Goal: Check status: Check status

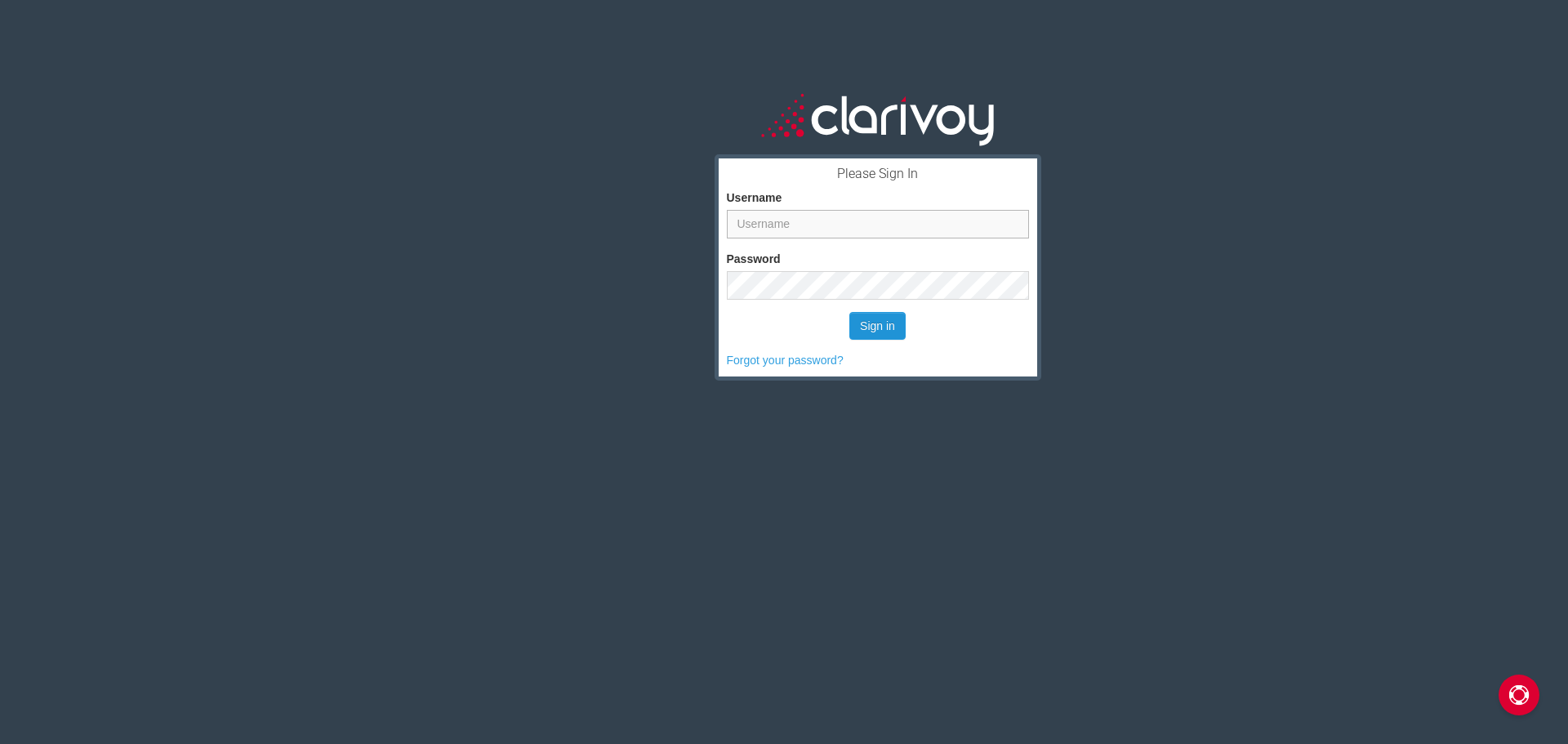
type input "rich_meier@jenkinscars.com"
click at [873, 328] on button "Sign in" at bounding box center [877, 326] width 56 height 28
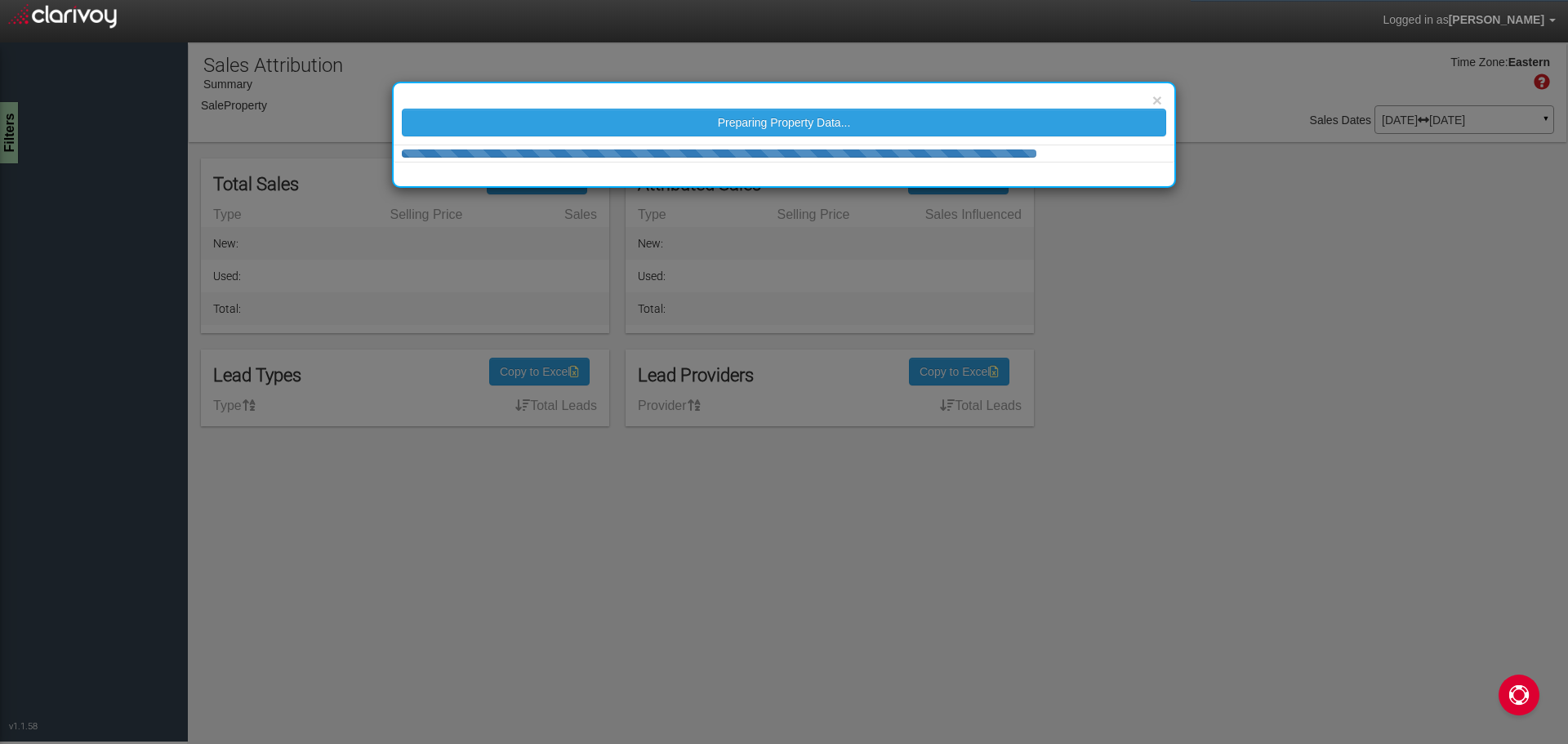
select select "object:49"
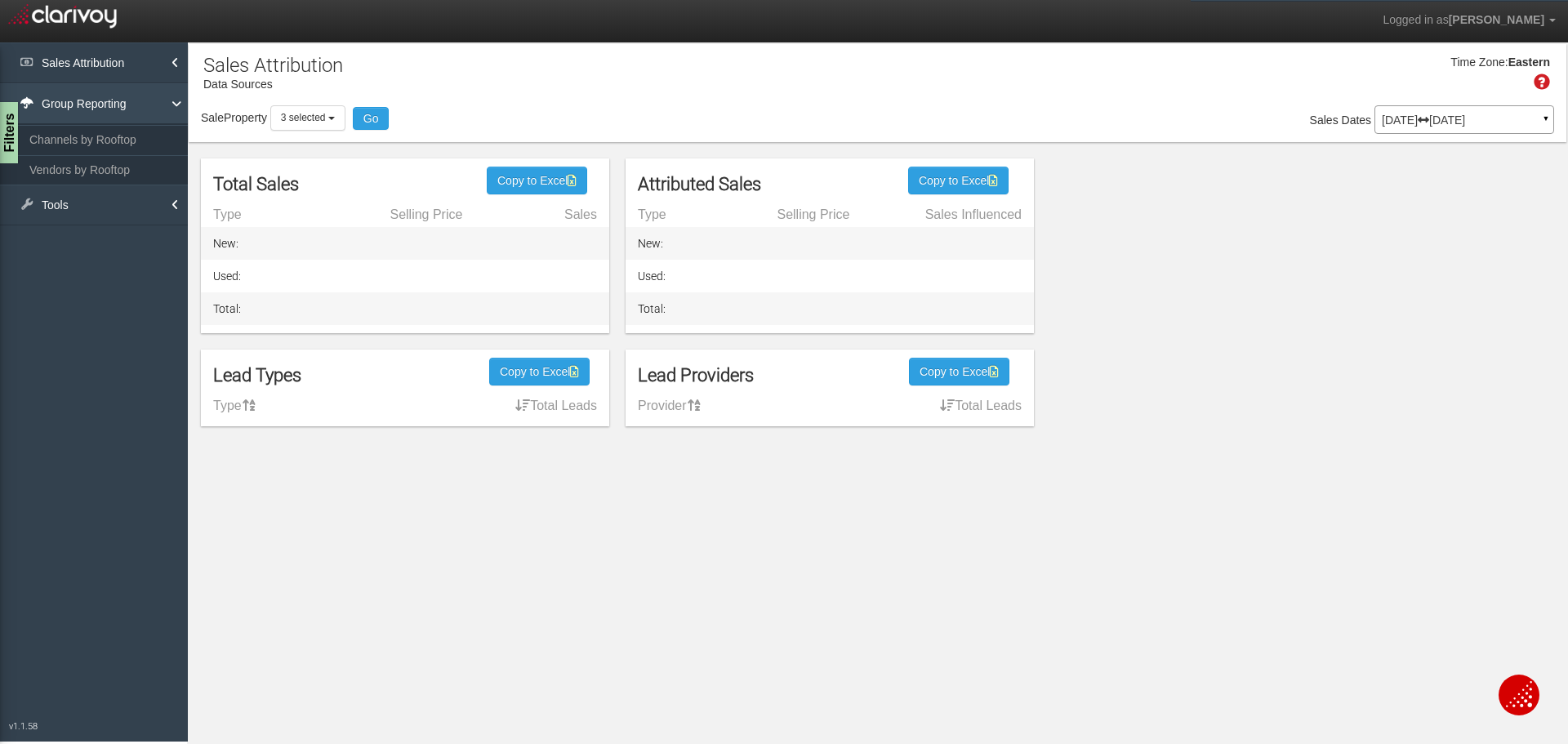
click at [134, 102] on link "Group Reporting" at bounding box center [94, 104] width 188 height 41
click at [73, 145] on link "Tools" at bounding box center [94, 144] width 188 height 41
click at [58, 133] on link "Tools" at bounding box center [94, 144] width 188 height 41
click at [81, 94] on link "Group Reporting" at bounding box center [94, 104] width 188 height 41
click at [53, 170] on link "Vendors by Rooftop" at bounding box center [94, 170] width 188 height 29
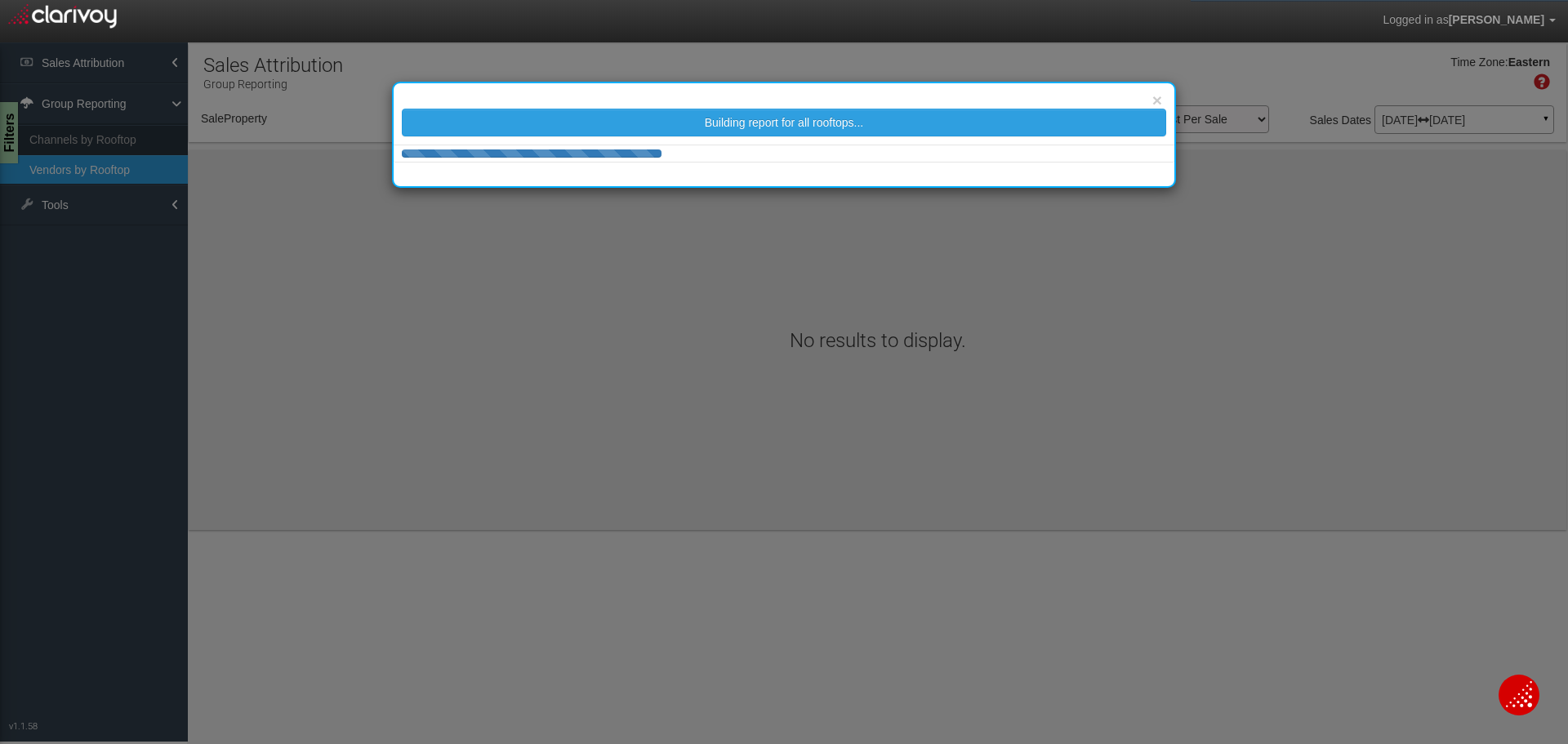
select select "object:282"
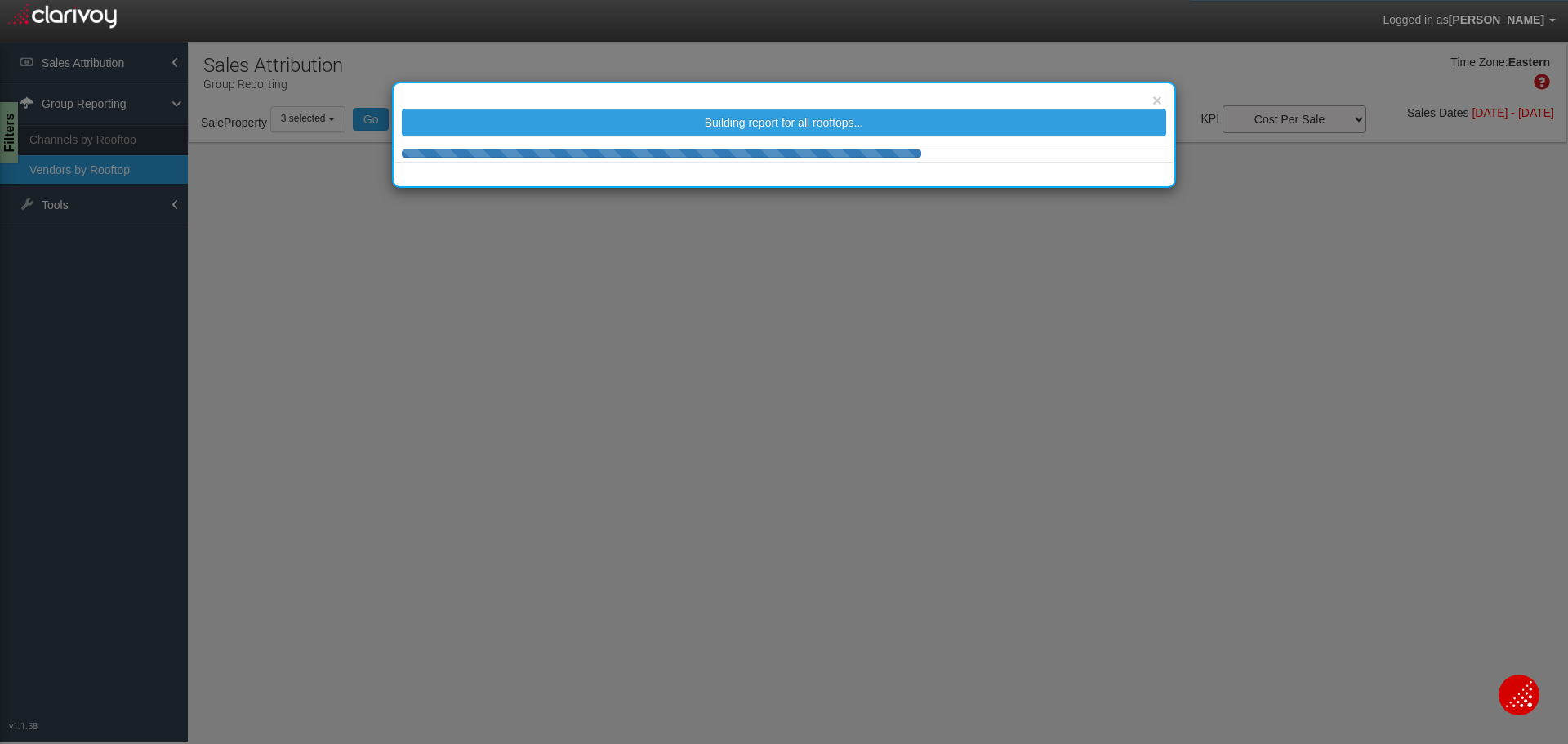
select select "25"
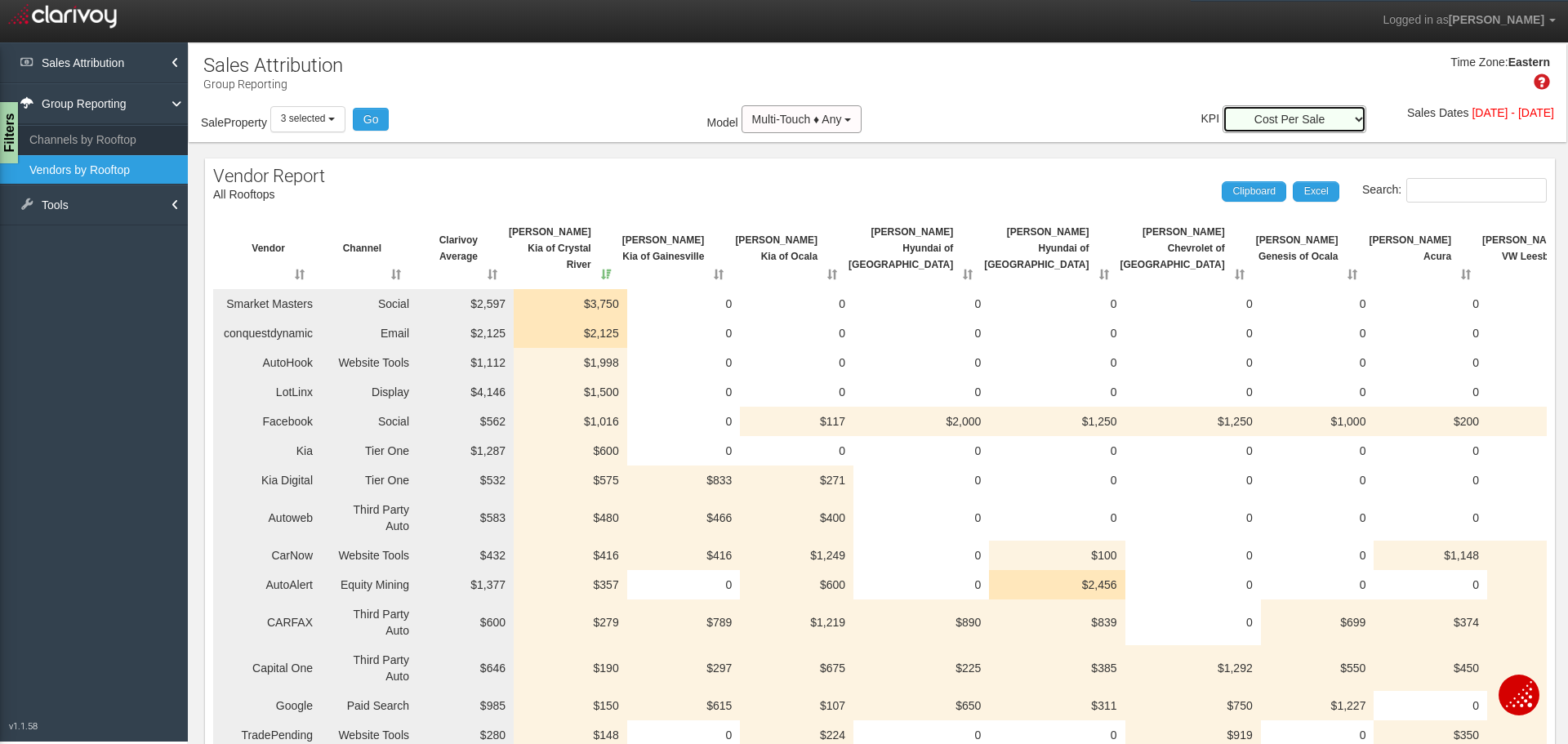
click at [1222, 117] on select "Ad Spend Average Back Gross Average Front Gross Average Total Gross Cost Per Sa…" at bounding box center [1294, 119] width 143 height 28
click at [1030, 93] on div "Time Zone: Eastern" at bounding box center [877, 78] width 1378 height 53
click at [179, 63] on li "Sales Attribution Attribution Overview Executive Summary Sales Overview KPI Ove…" at bounding box center [94, 63] width 188 height 41
click at [77, 69] on link "Sales Attribution" at bounding box center [94, 63] width 188 height 41
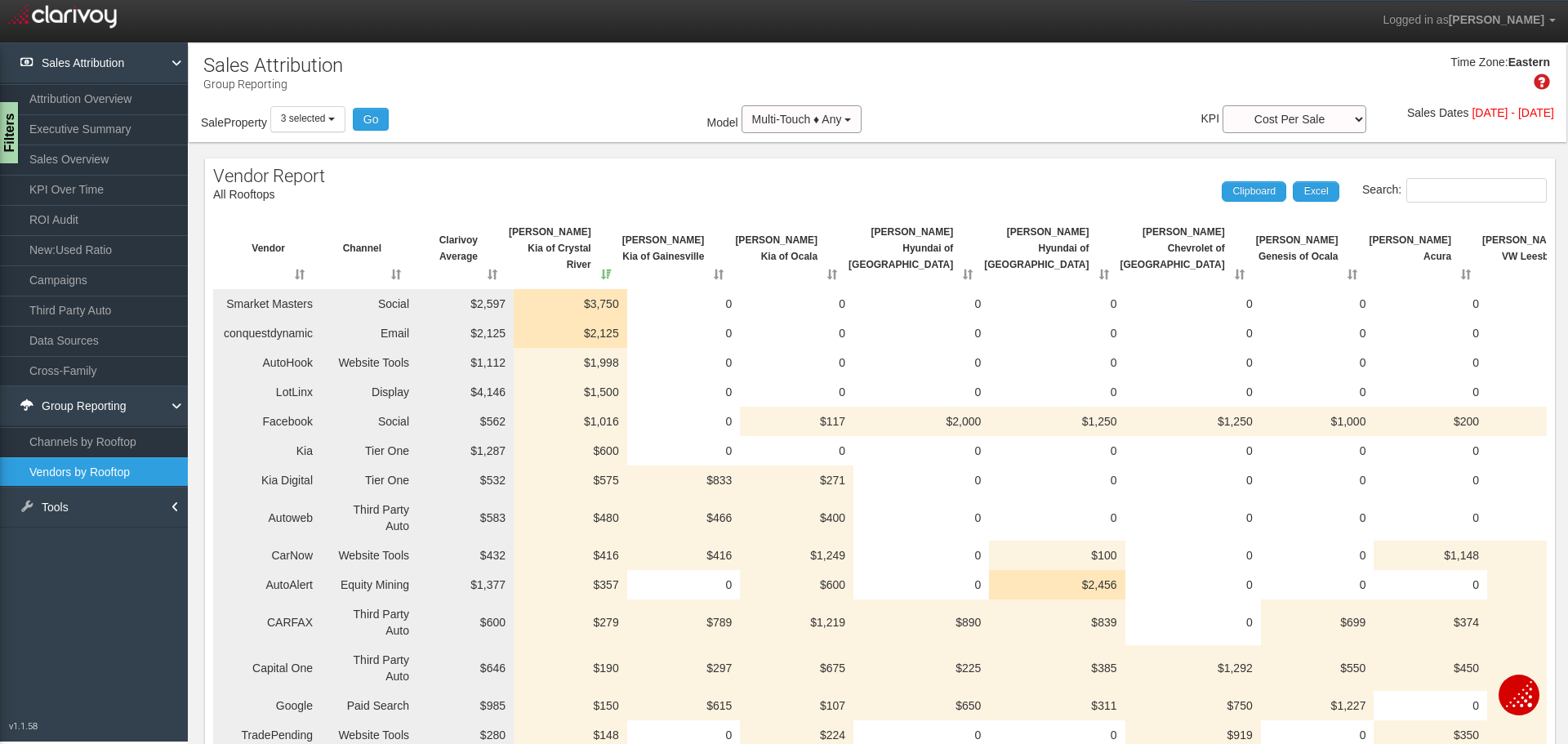
click at [463, 104] on div "Time Zone: Eastern" at bounding box center [877, 78] width 1378 height 53
click at [39, 224] on link "ROI Audit" at bounding box center [94, 220] width 188 height 29
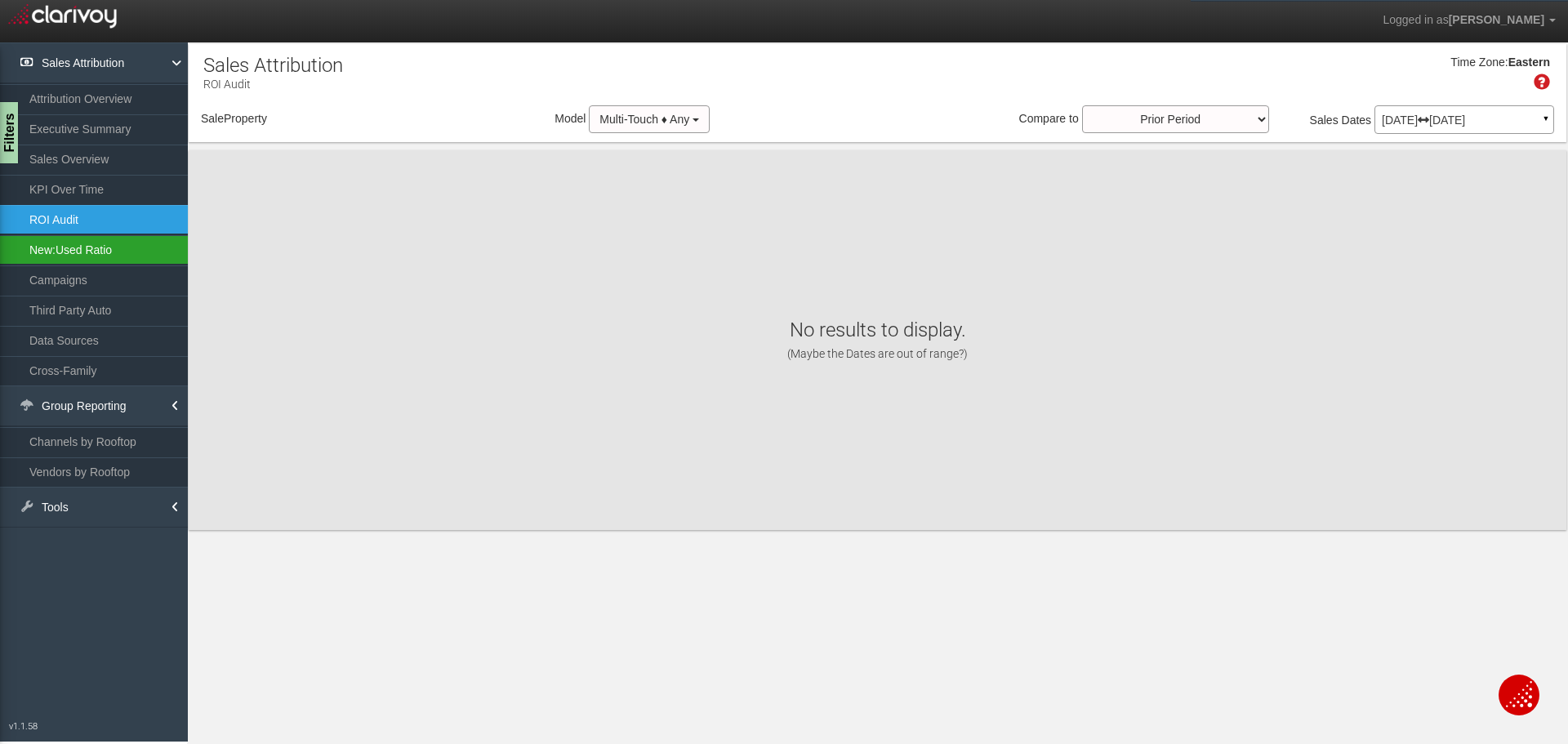
select select "object:340"
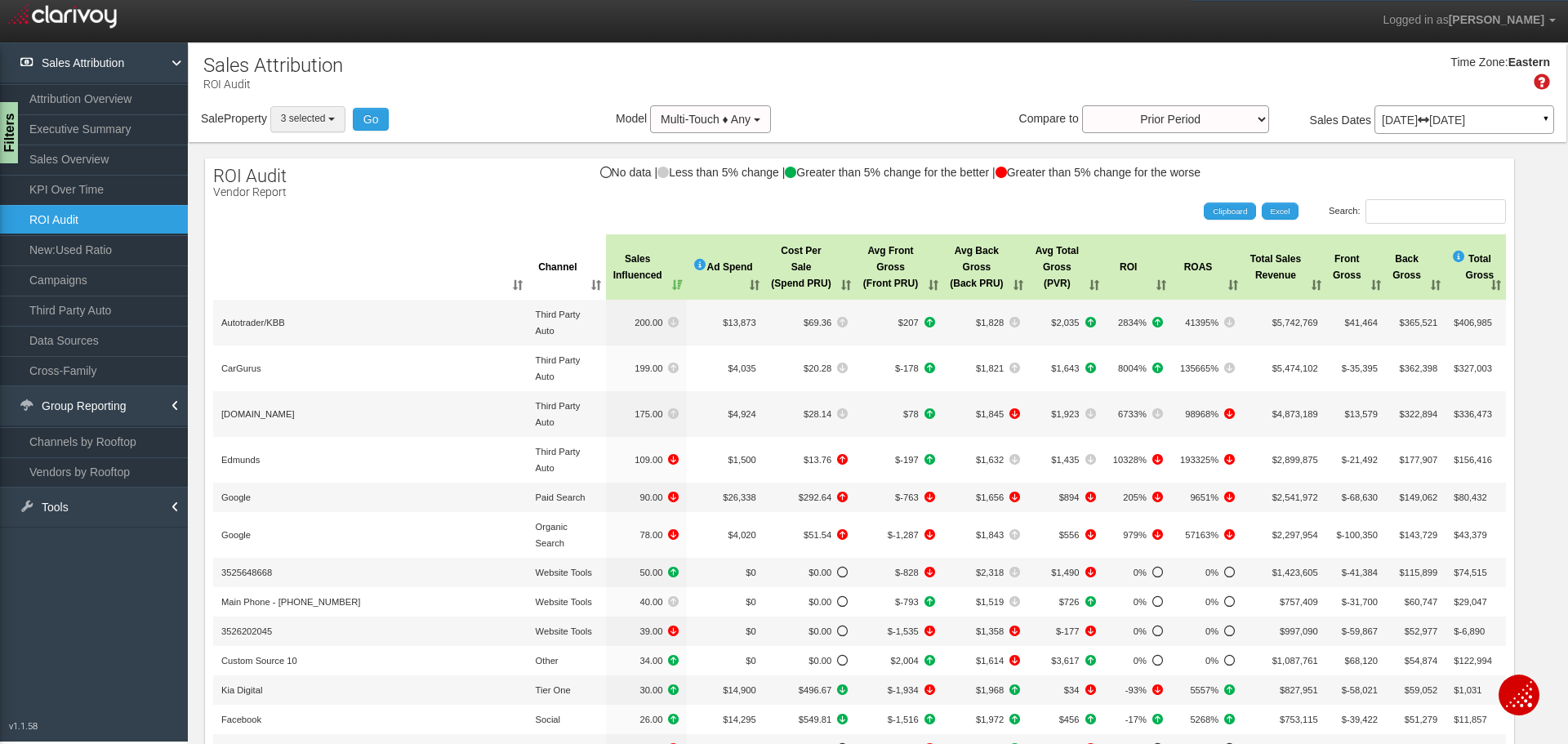
click at [323, 125] on button "3 selected" at bounding box center [308, 119] width 76 height 25
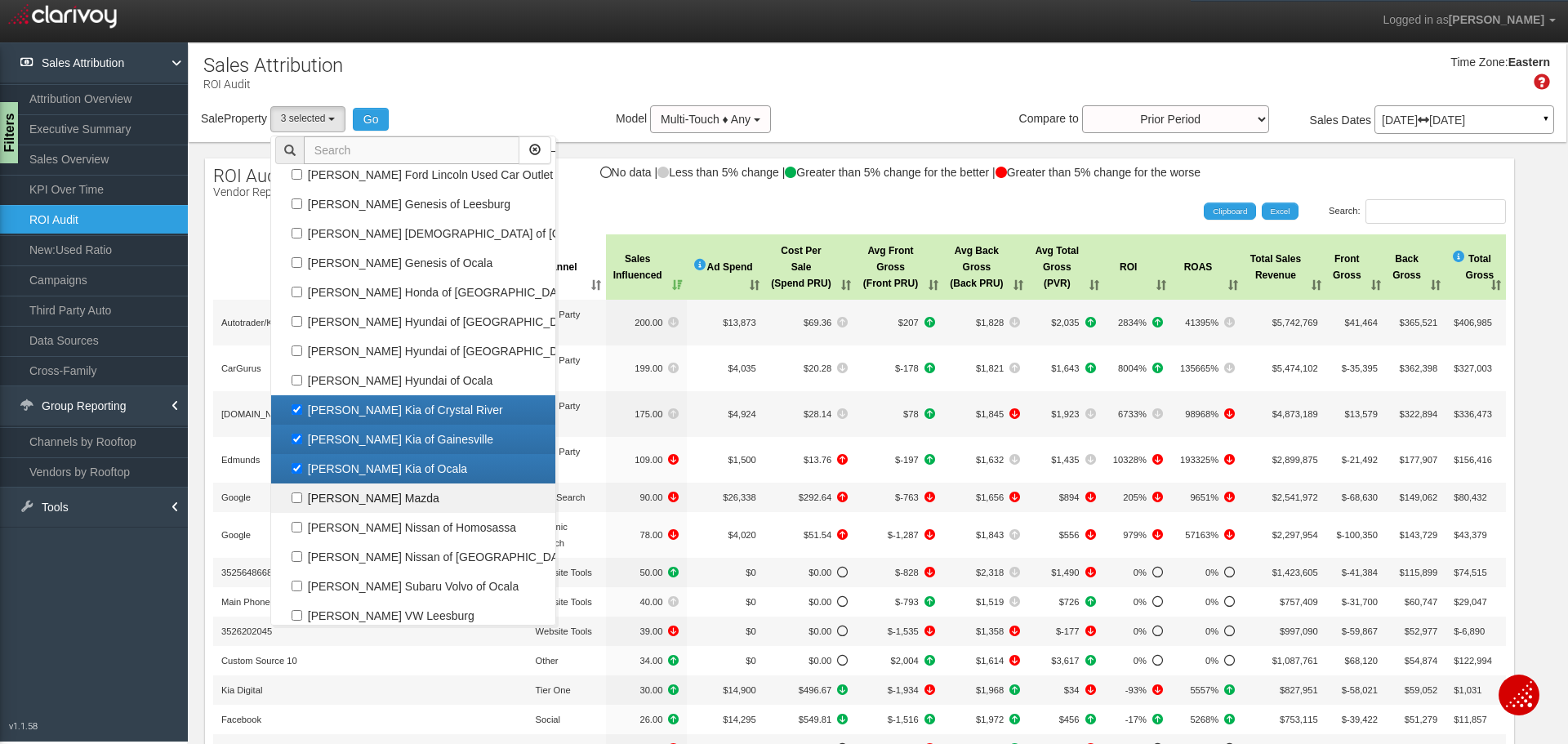
scroll to position [193, 0]
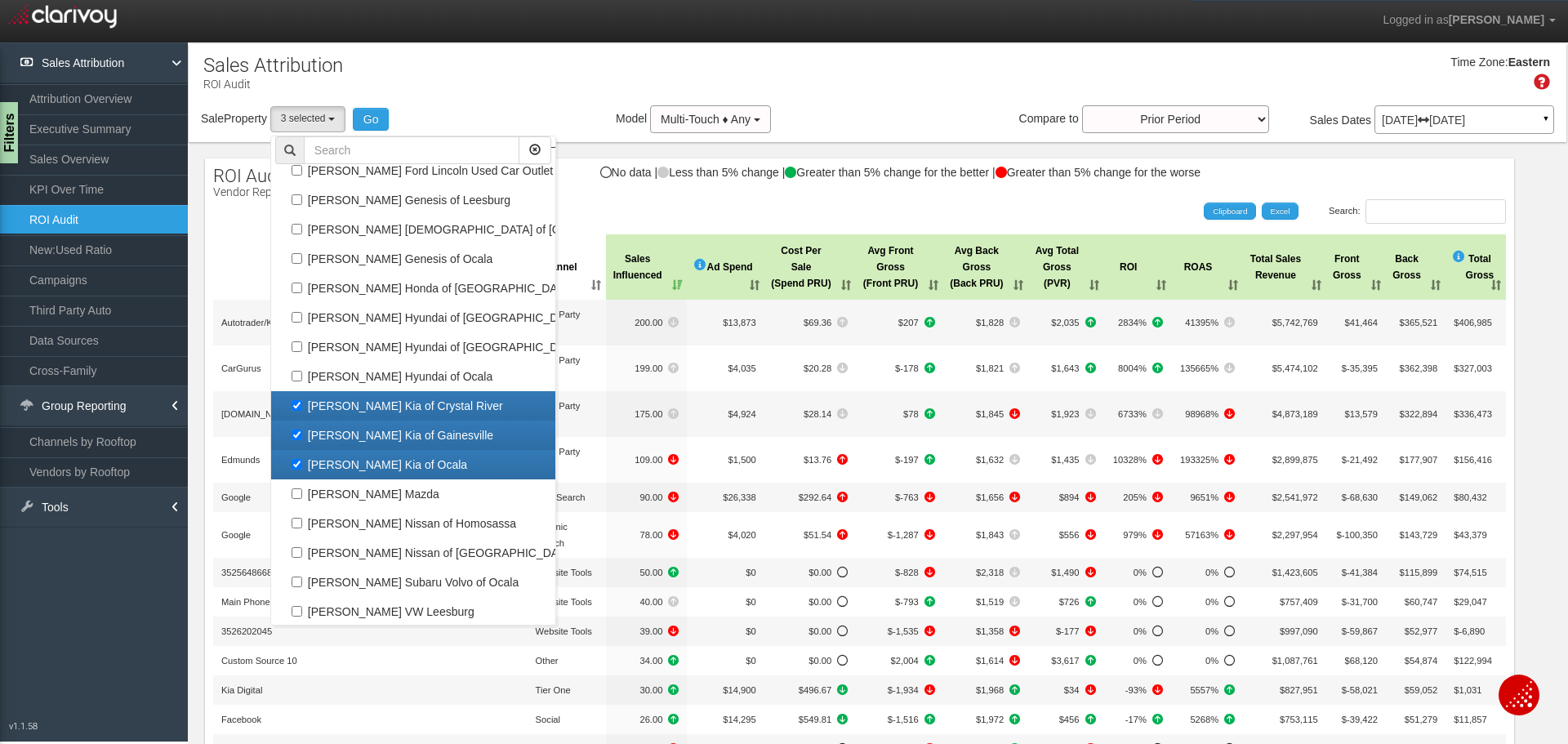
click at [299, 435] on label "[PERSON_NAME] Kia of Gainesville" at bounding box center [413, 436] width 276 height 21
click at [299, 435] on input "[PERSON_NAME] Kia of Gainesville" at bounding box center [296, 435] width 11 height 11
checkbox input "false"
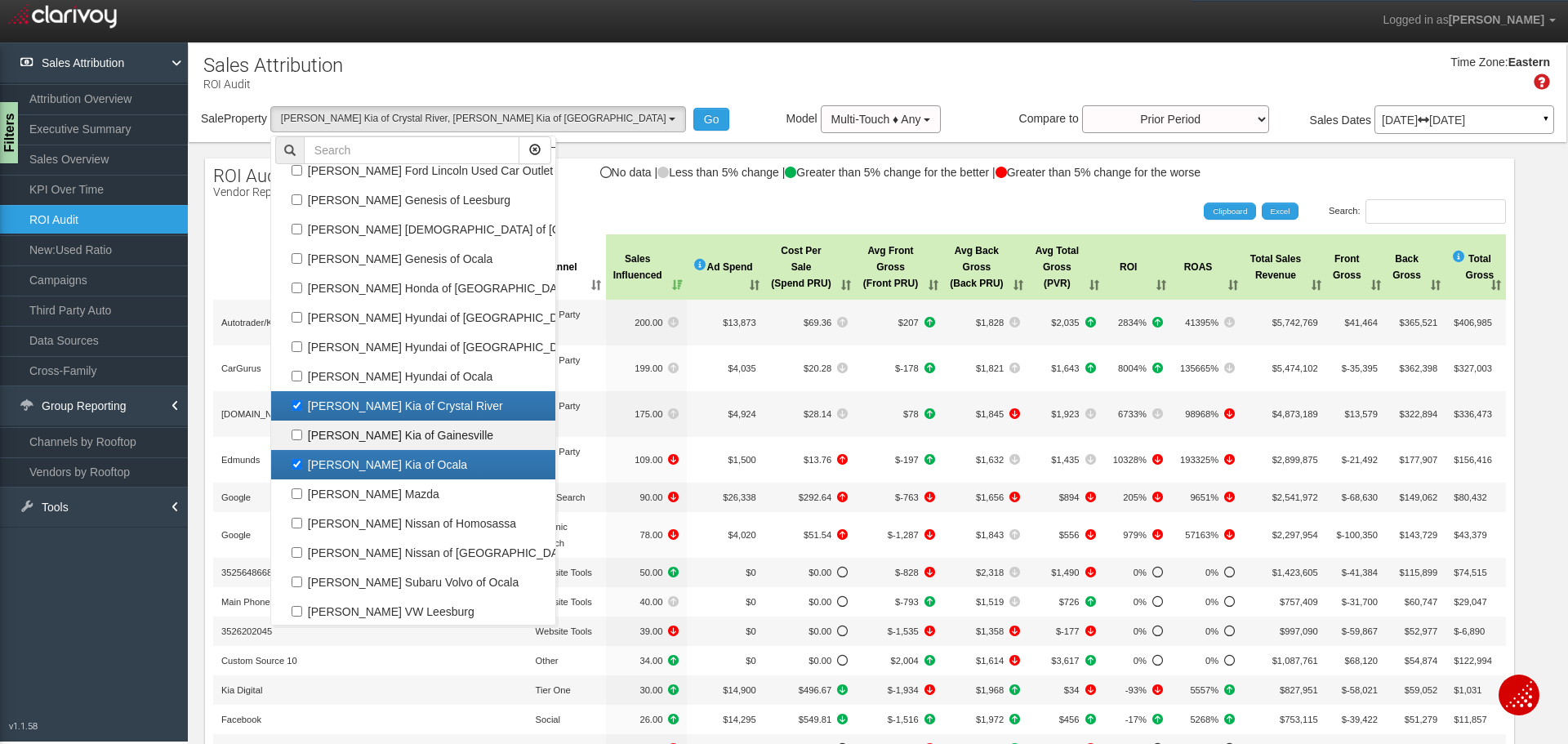
scroll to position [181, 0]
click at [299, 463] on label "[PERSON_NAME] Kia of Ocala" at bounding box center [413, 465] width 276 height 21
click at [299, 463] on input "[PERSON_NAME] Kia of Ocala" at bounding box center [296, 464] width 11 height 11
checkbox input "false"
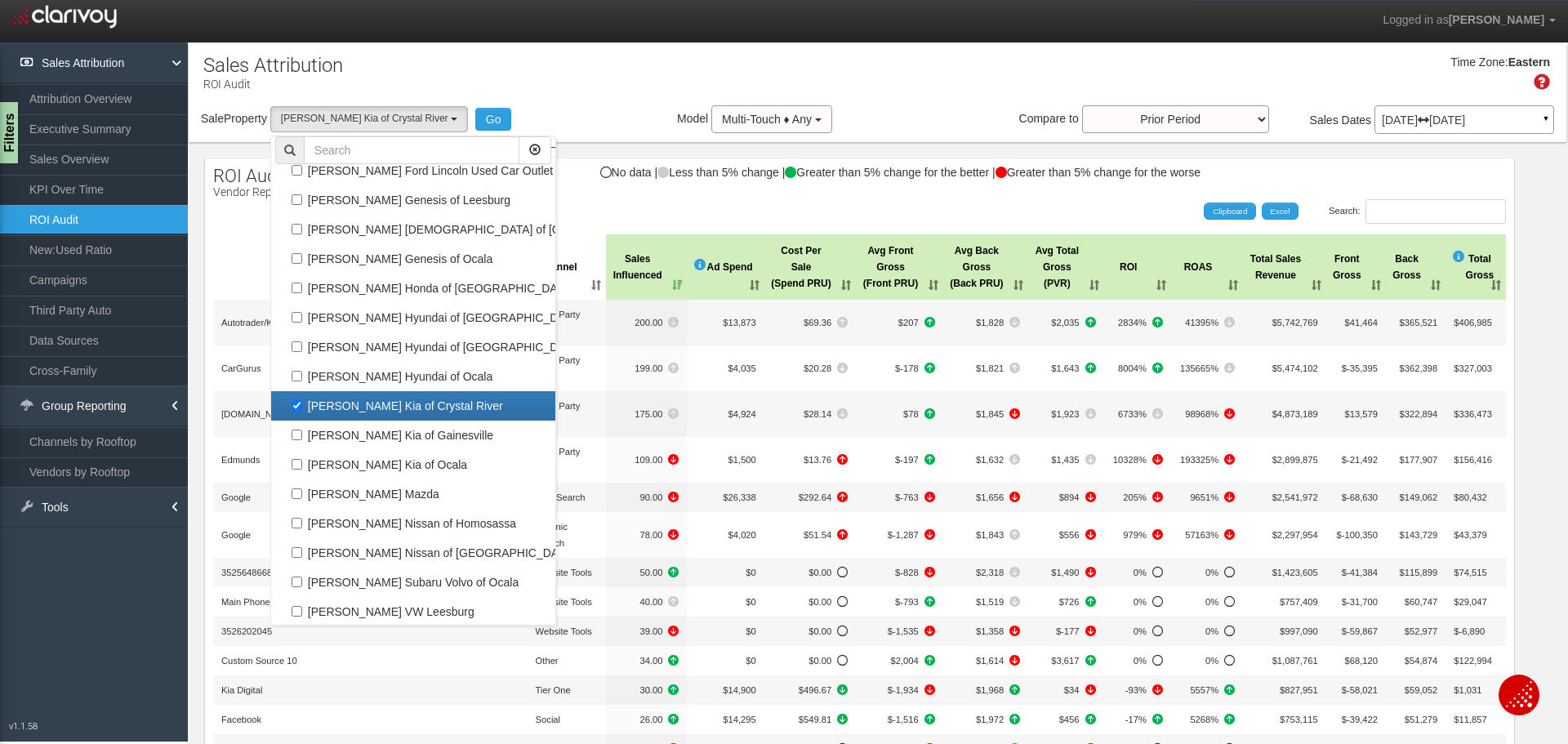
click at [669, 84] on div "Time Zone: Eastern" at bounding box center [877, 78] width 1378 height 53
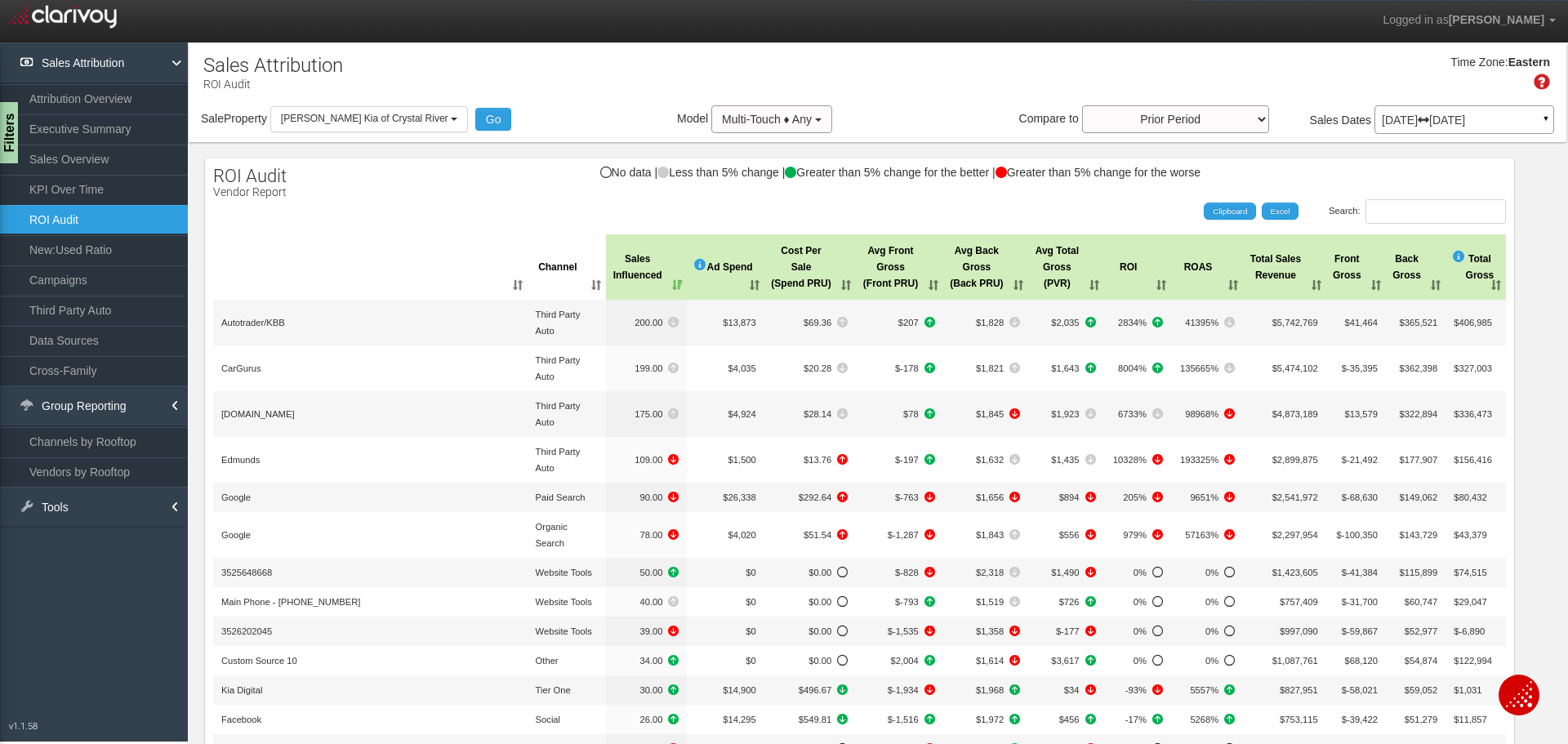
click at [1404, 122] on p "[DATE] [DATE]" at bounding box center [1464, 120] width 165 height 12
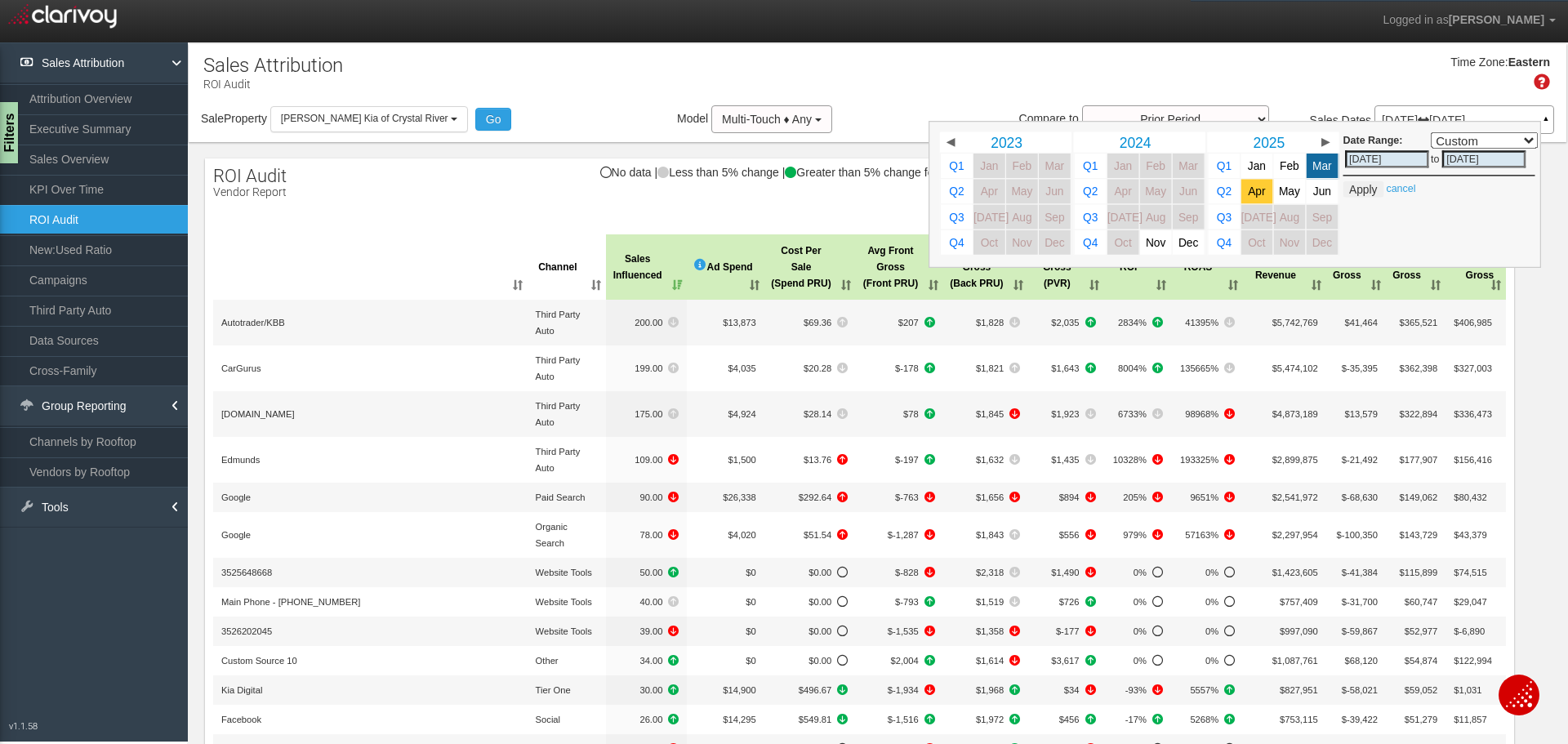
click at [1248, 194] on span "Apr" at bounding box center [1257, 191] width 17 height 13
select select ","
type input "[DATE]"
click at [1325, 193] on link "Jun" at bounding box center [1322, 191] width 32 height 24
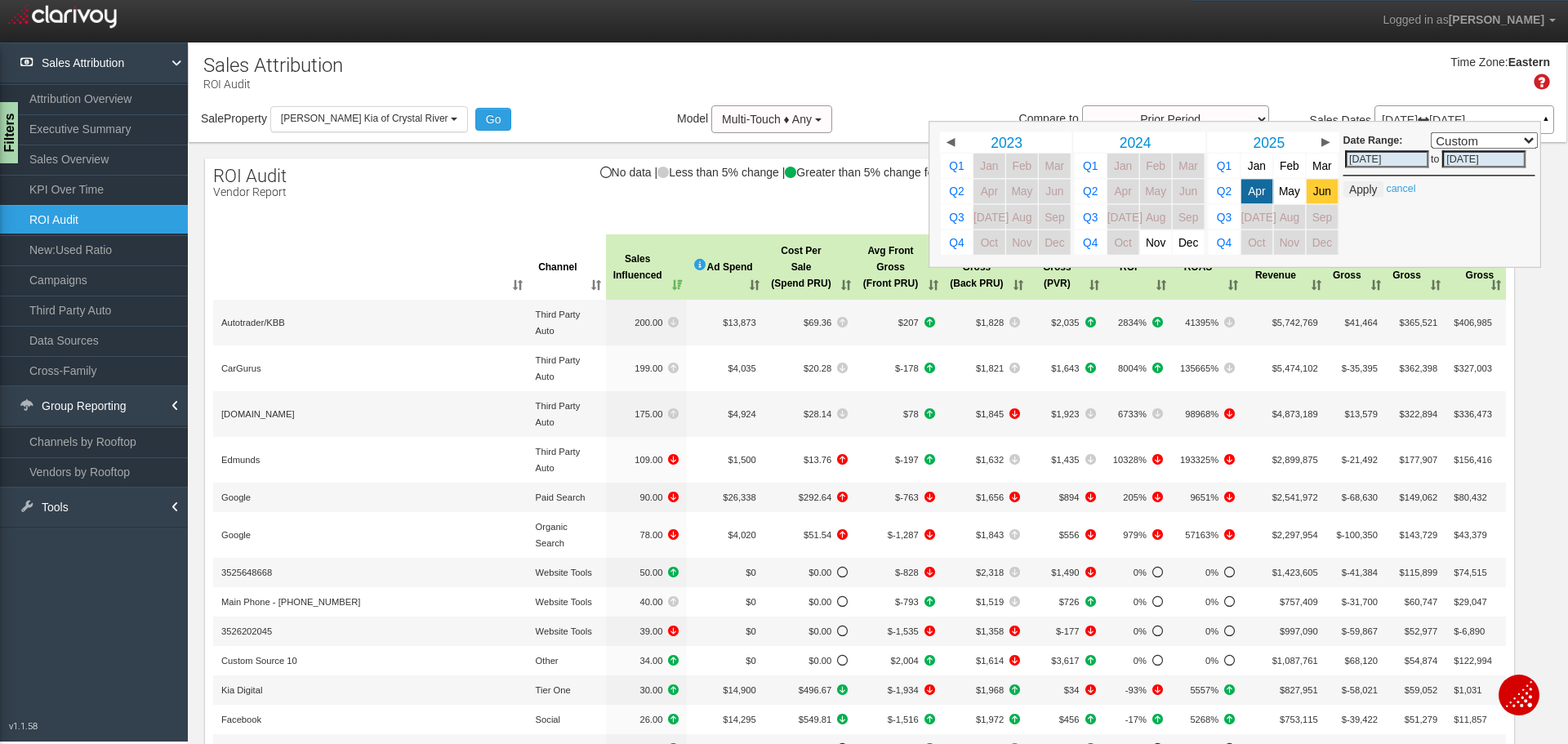
select select ","
type input "[DATE]"
click at [1351, 191] on button "Apply" at bounding box center [1363, 189] width 40 height 16
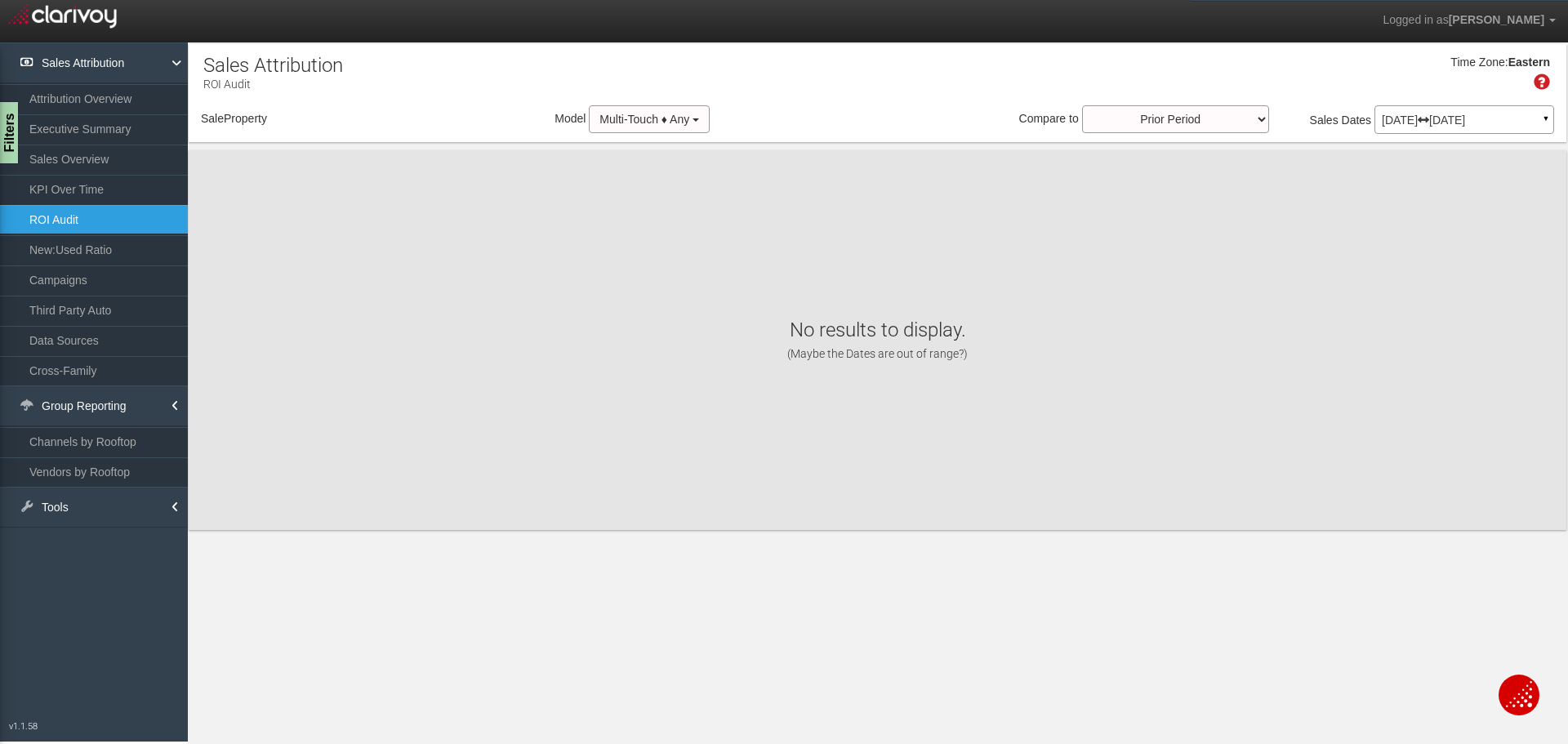
select select "object:398"
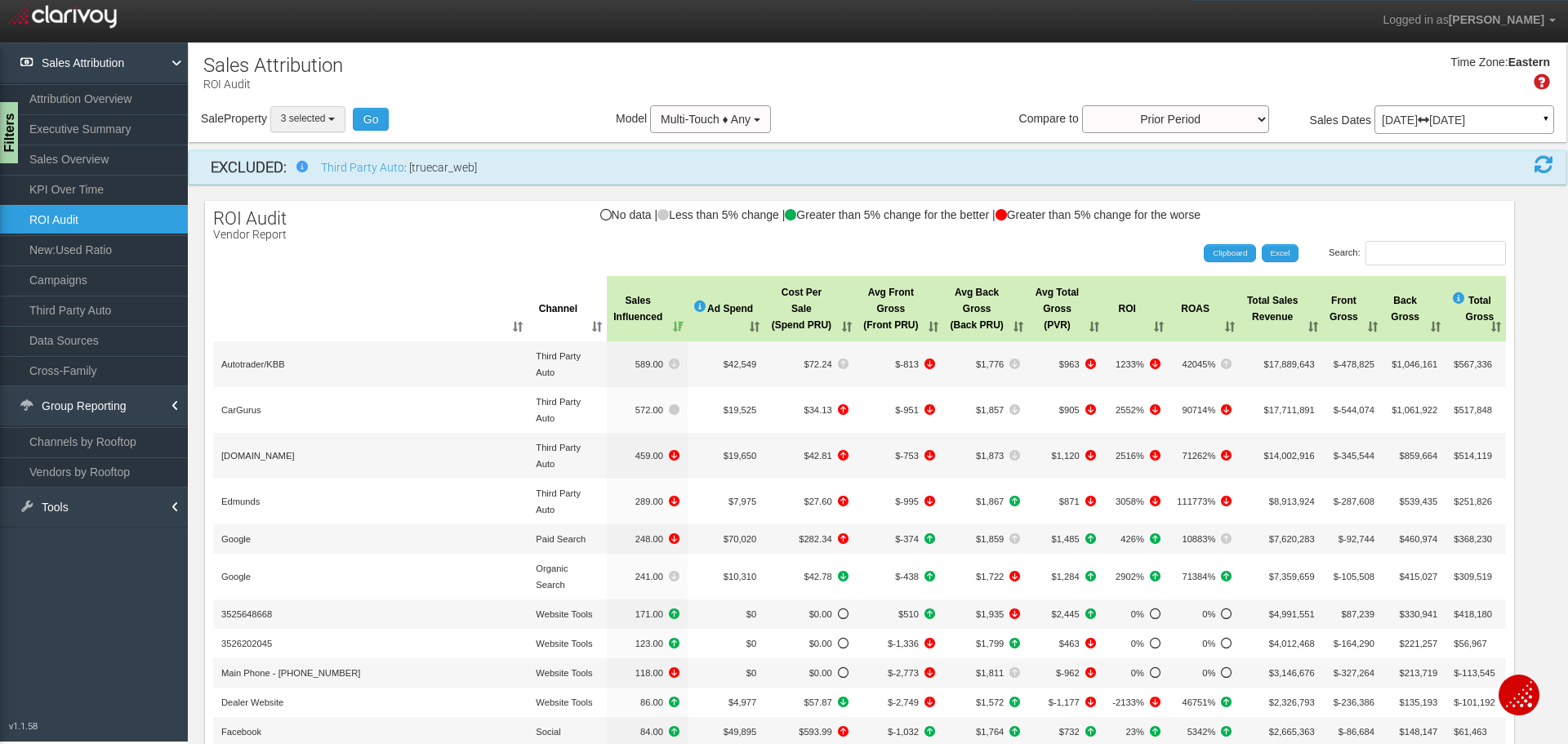
click at [316, 114] on span "3 selected" at bounding box center [303, 118] width 45 height 12
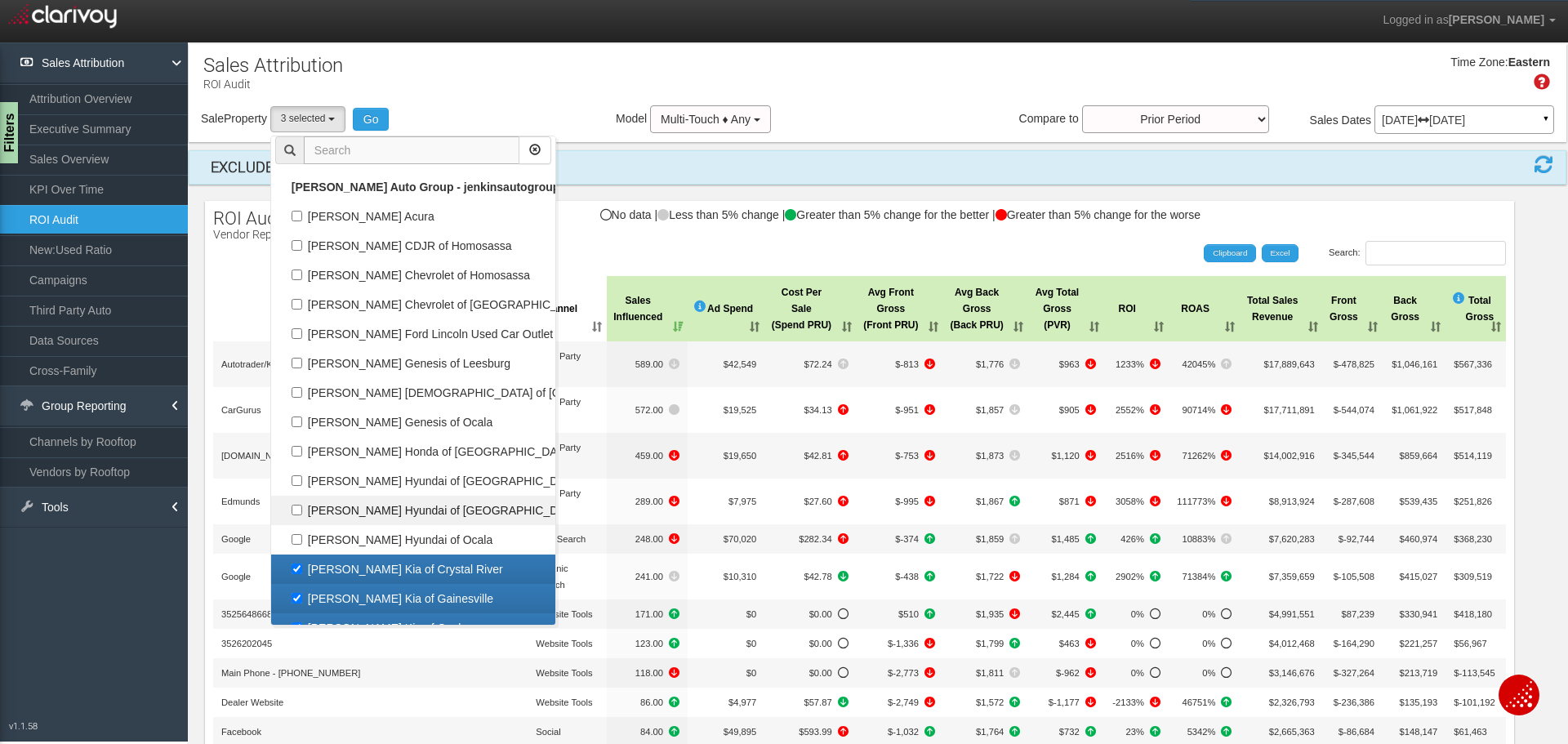
scroll to position [193, 0]
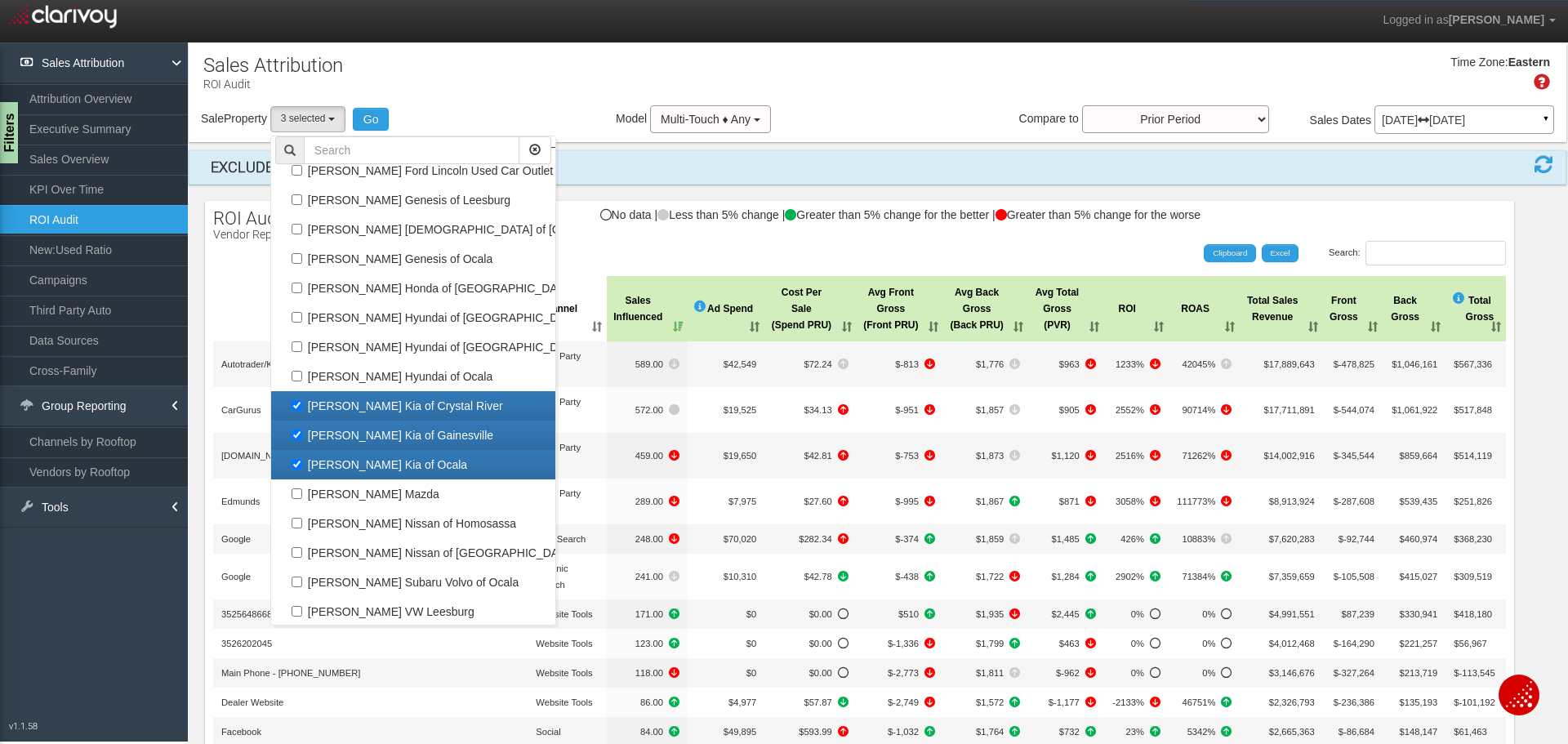
click at [301, 434] on label "[PERSON_NAME] Kia of Gainesville" at bounding box center [413, 436] width 276 height 21
click at [301, 434] on input "[PERSON_NAME] Kia of Gainesville" at bounding box center [296, 435] width 11 height 11
checkbox input "false"
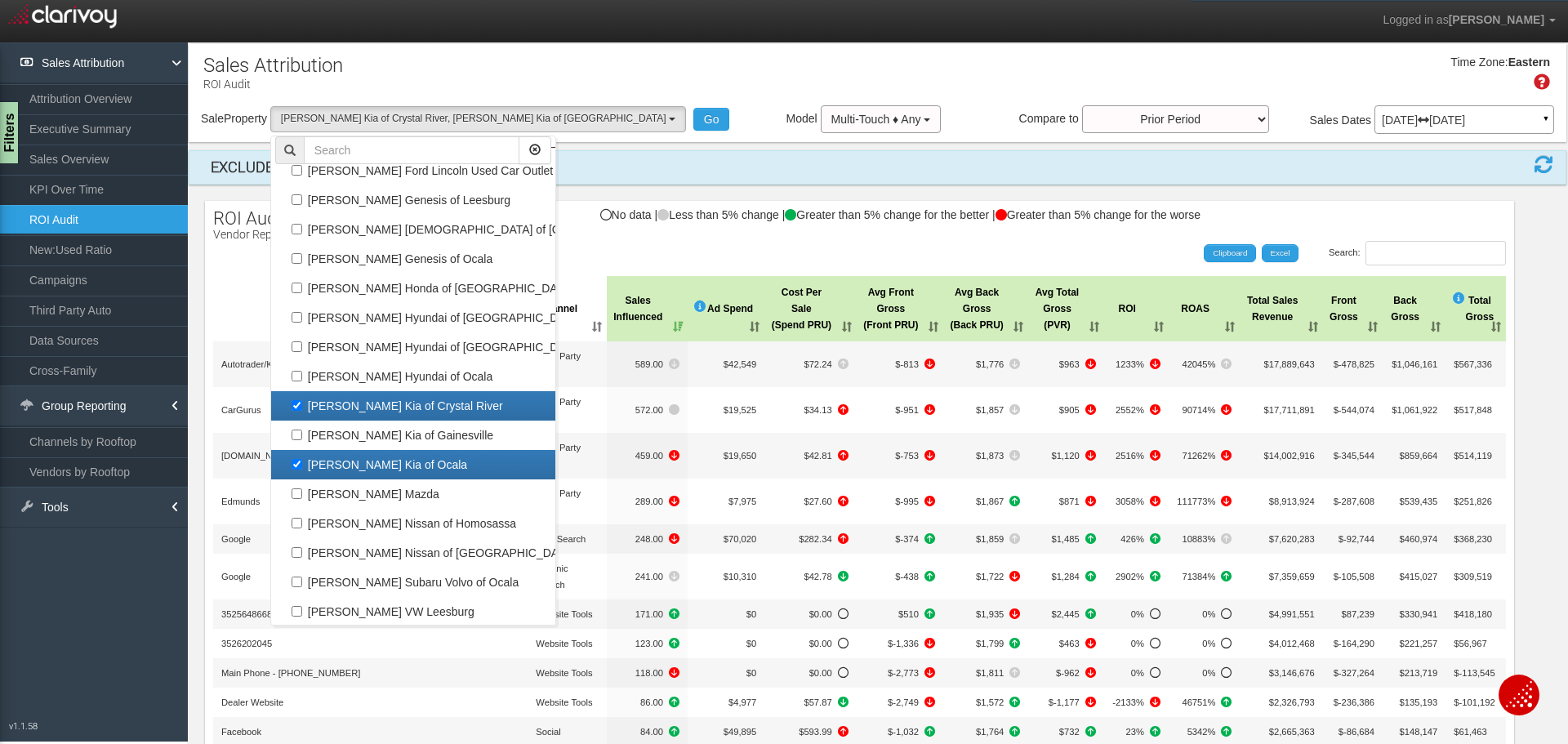
scroll to position [181, 0]
click at [302, 460] on label "[PERSON_NAME] Kia of Ocala" at bounding box center [413, 465] width 276 height 21
click at [302, 460] on input "[PERSON_NAME] Kia of Ocala" at bounding box center [296, 464] width 11 height 11
checkbox input "false"
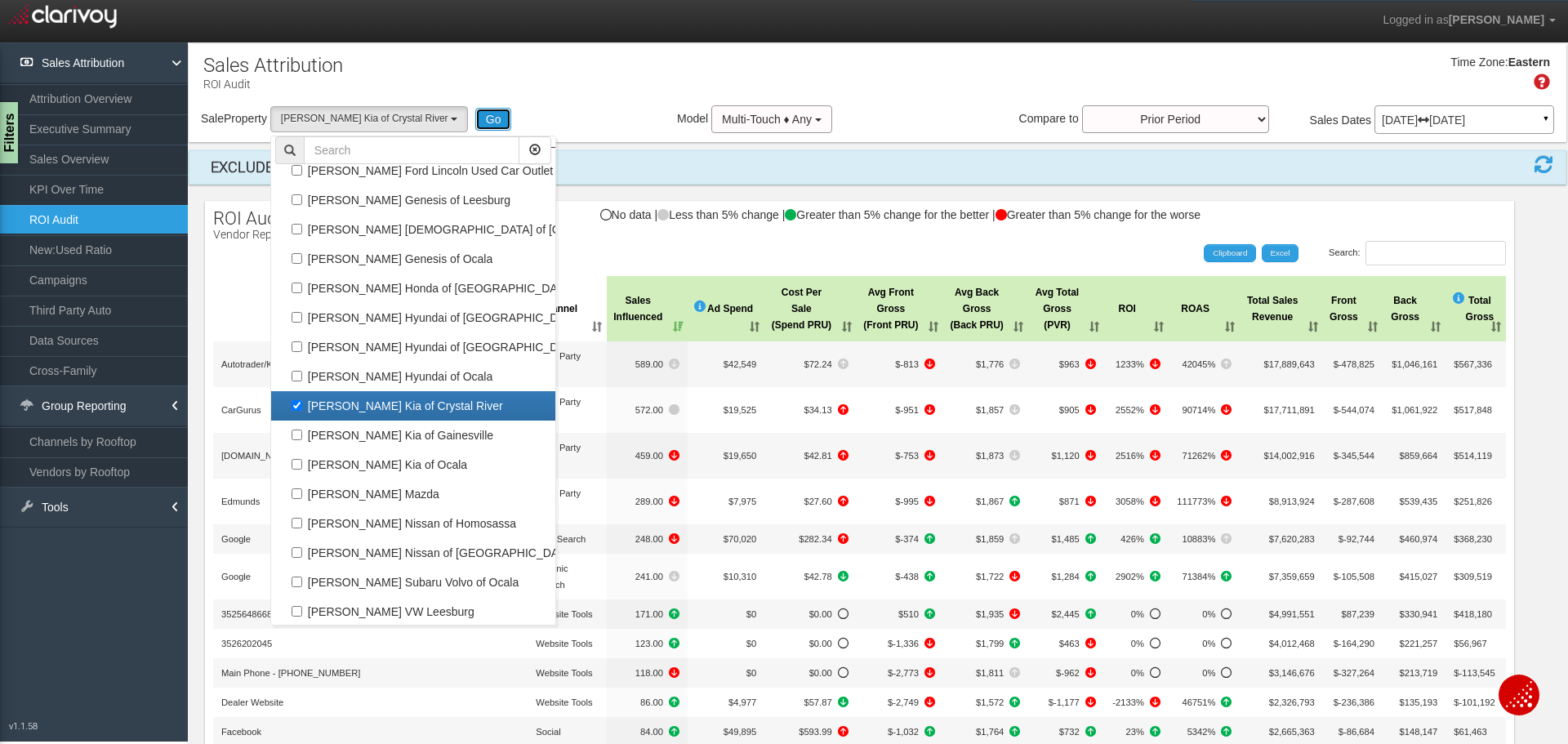
click at [476, 114] on button "Go" at bounding box center [494, 119] width 37 height 23
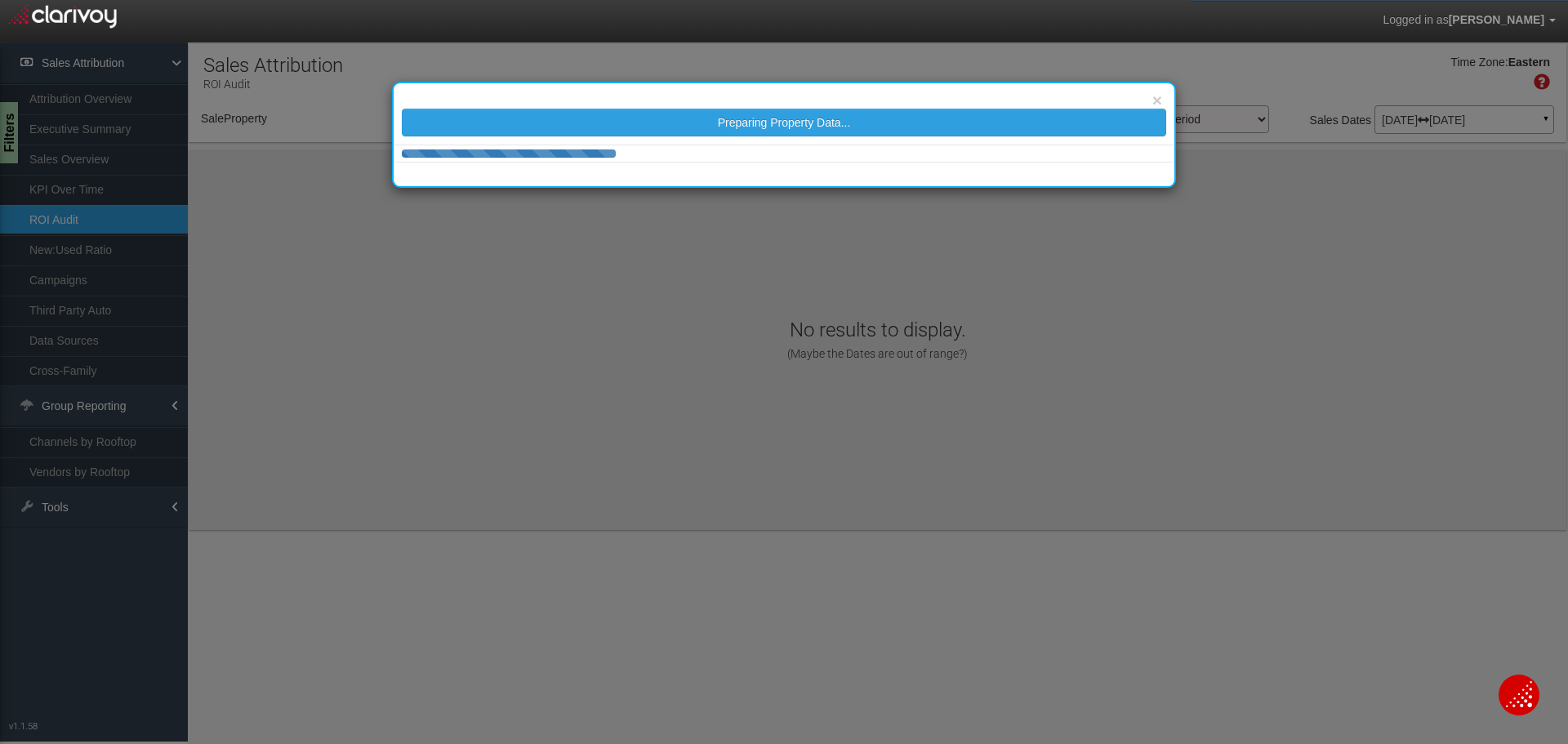
select select "object:474"
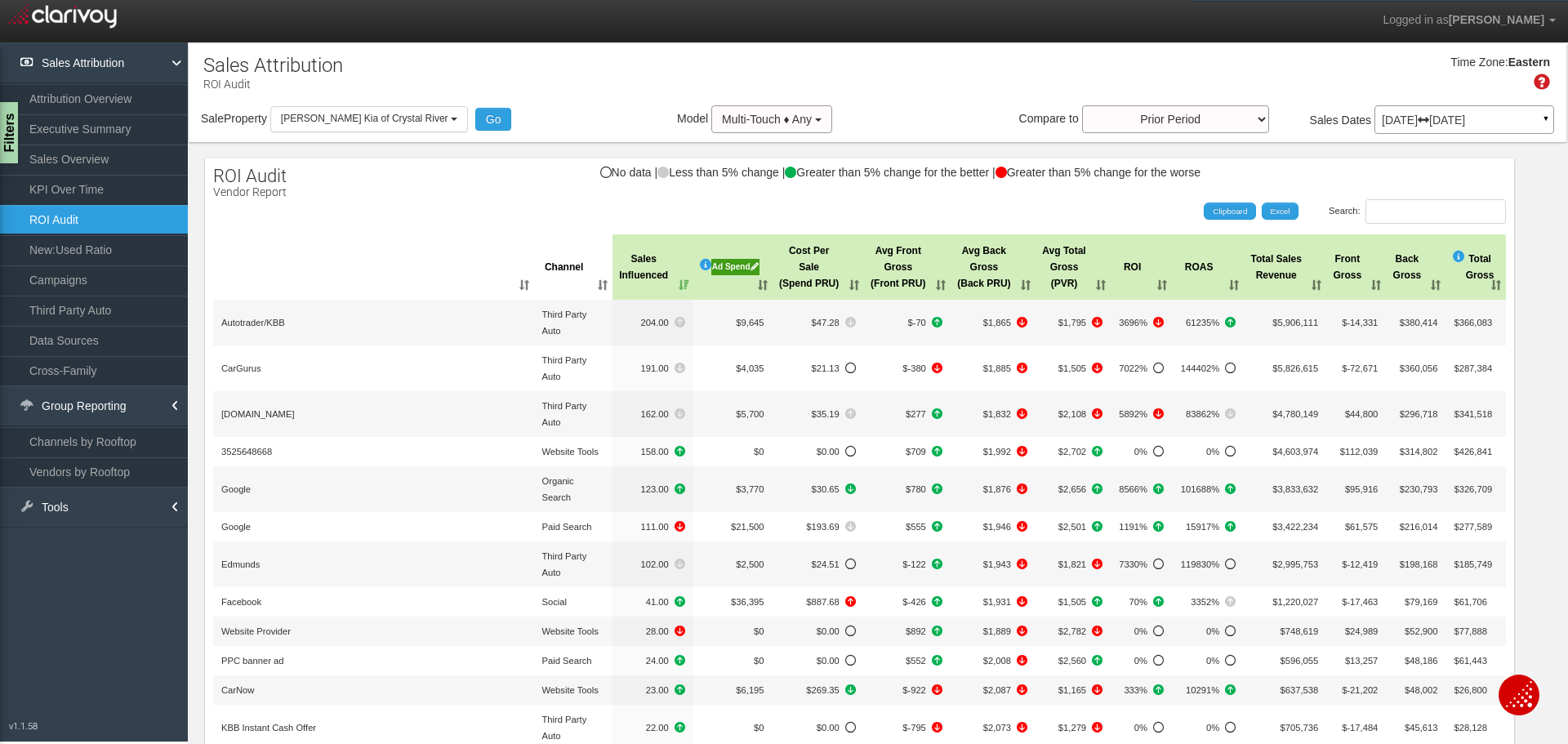
click at [1483, 122] on p "[DATE] [DATE]" at bounding box center [1464, 120] width 165 height 12
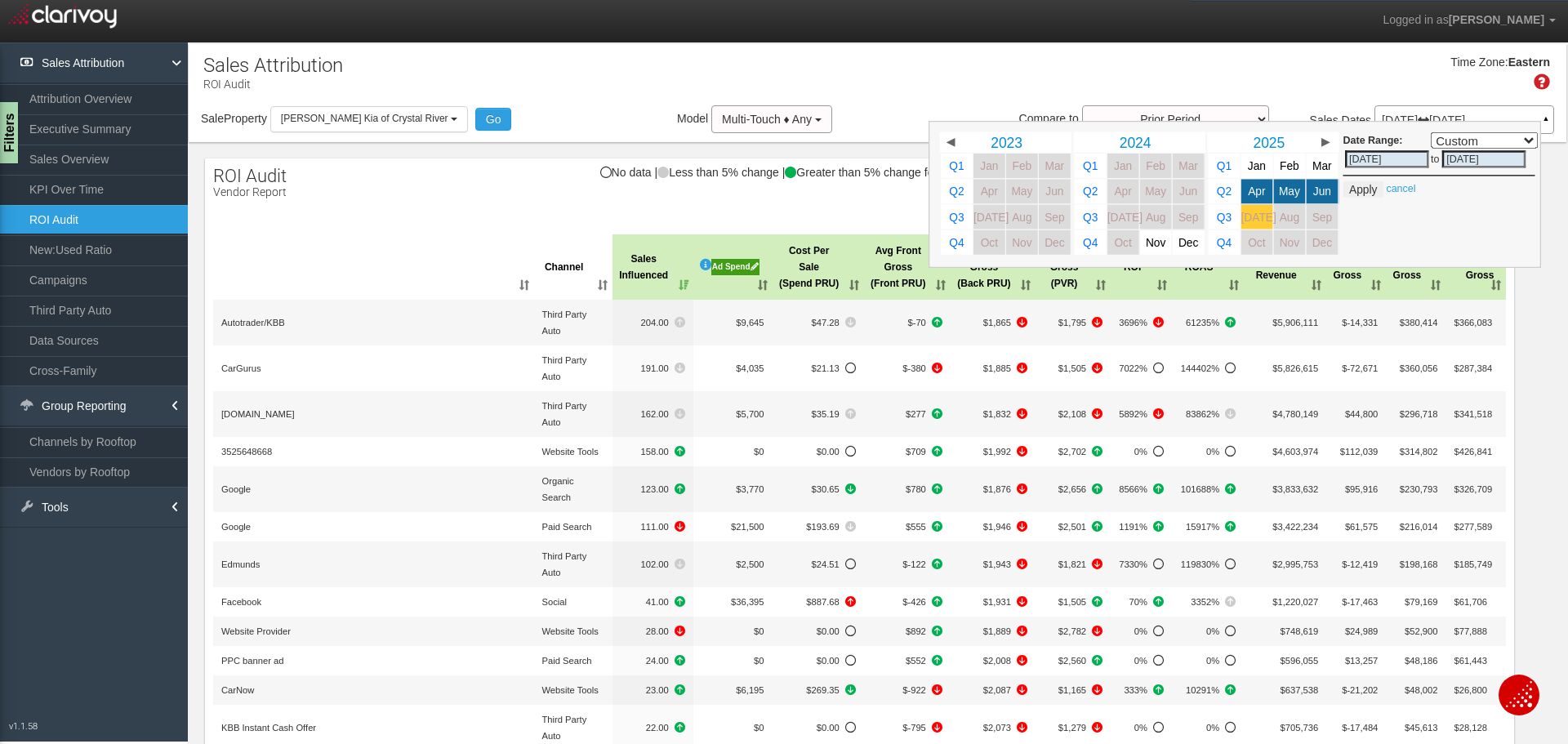
click at [1242, 222] on span "[DATE]" at bounding box center [1259, 217] width 35 height 13
select select ","
type input "[DATE]"
click at [1248, 194] on span "Apr" at bounding box center [1257, 191] width 17 height 13
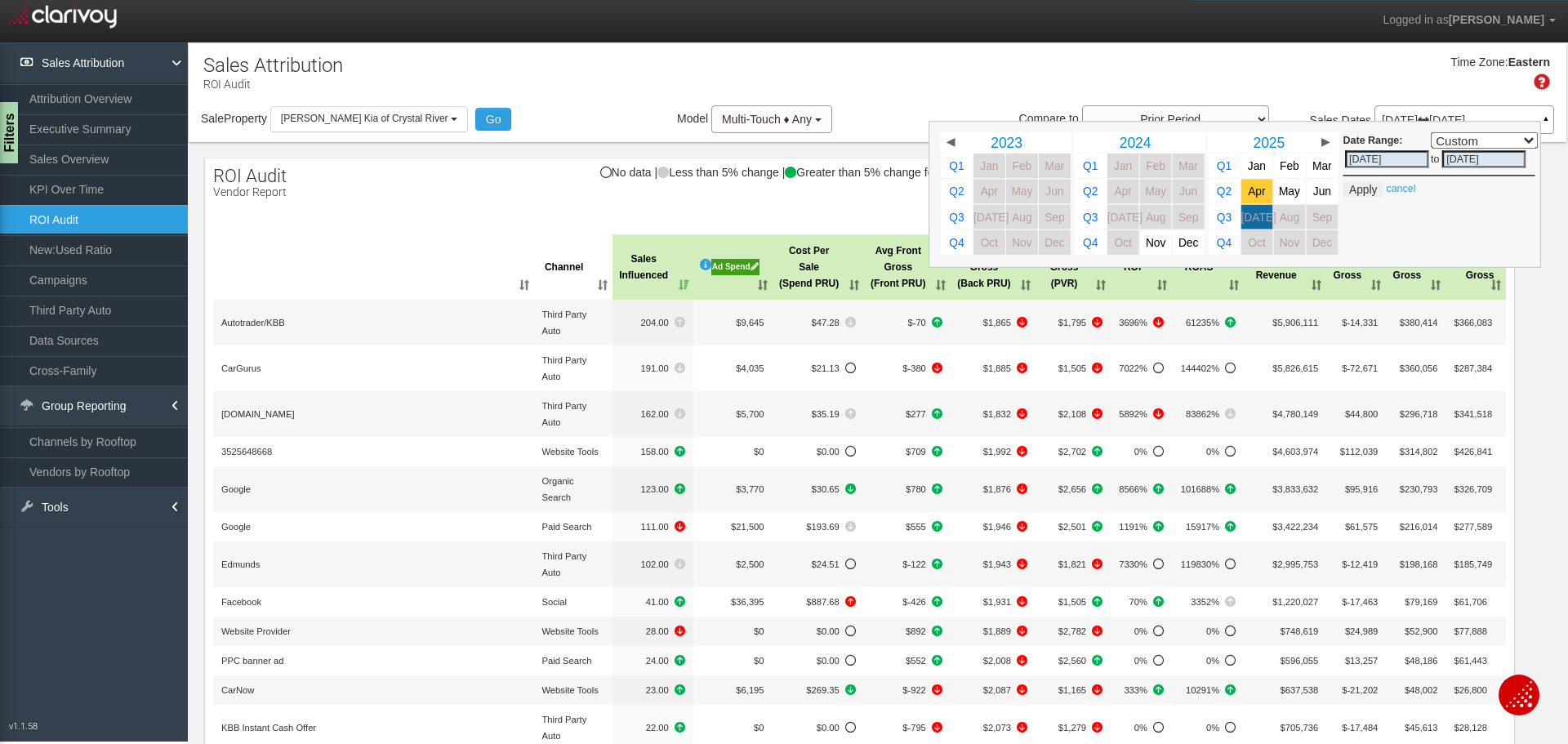
select select ","
type input "[DATE]"
click at [1444, 159] on input "[DATE]" at bounding box center [1484, 159] width 84 height 17
click at [1365, 159] on input "[DATE]" at bounding box center [1387, 159] width 84 height 17
click at [1282, 196] on span "May" at bounding box center [1290, 191] width 21 height 13
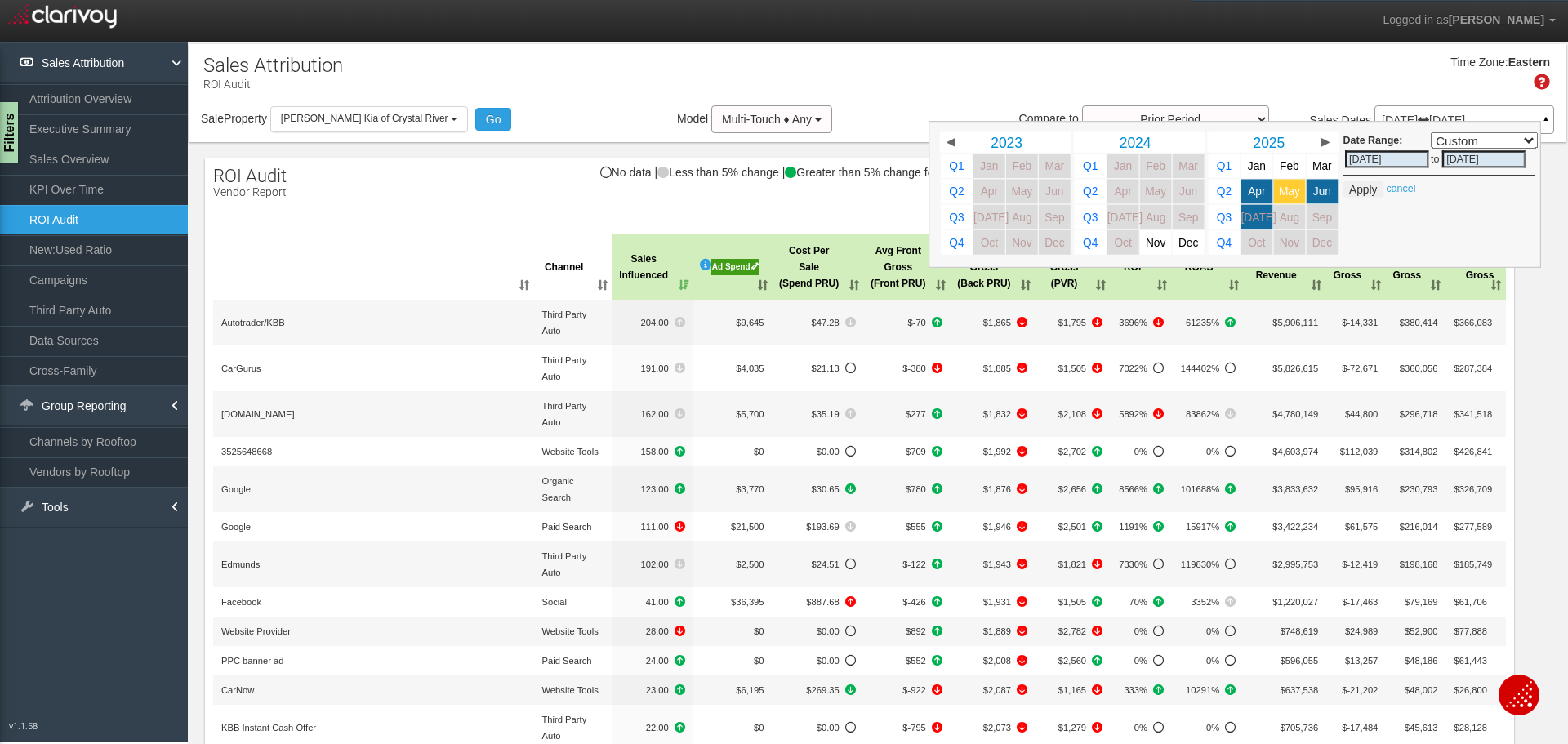
select select ","
type input "[DATE]"
click at [1248, 192] on span "Apr" at bounding box center [1257, 191] width 17 height 13
select select ","
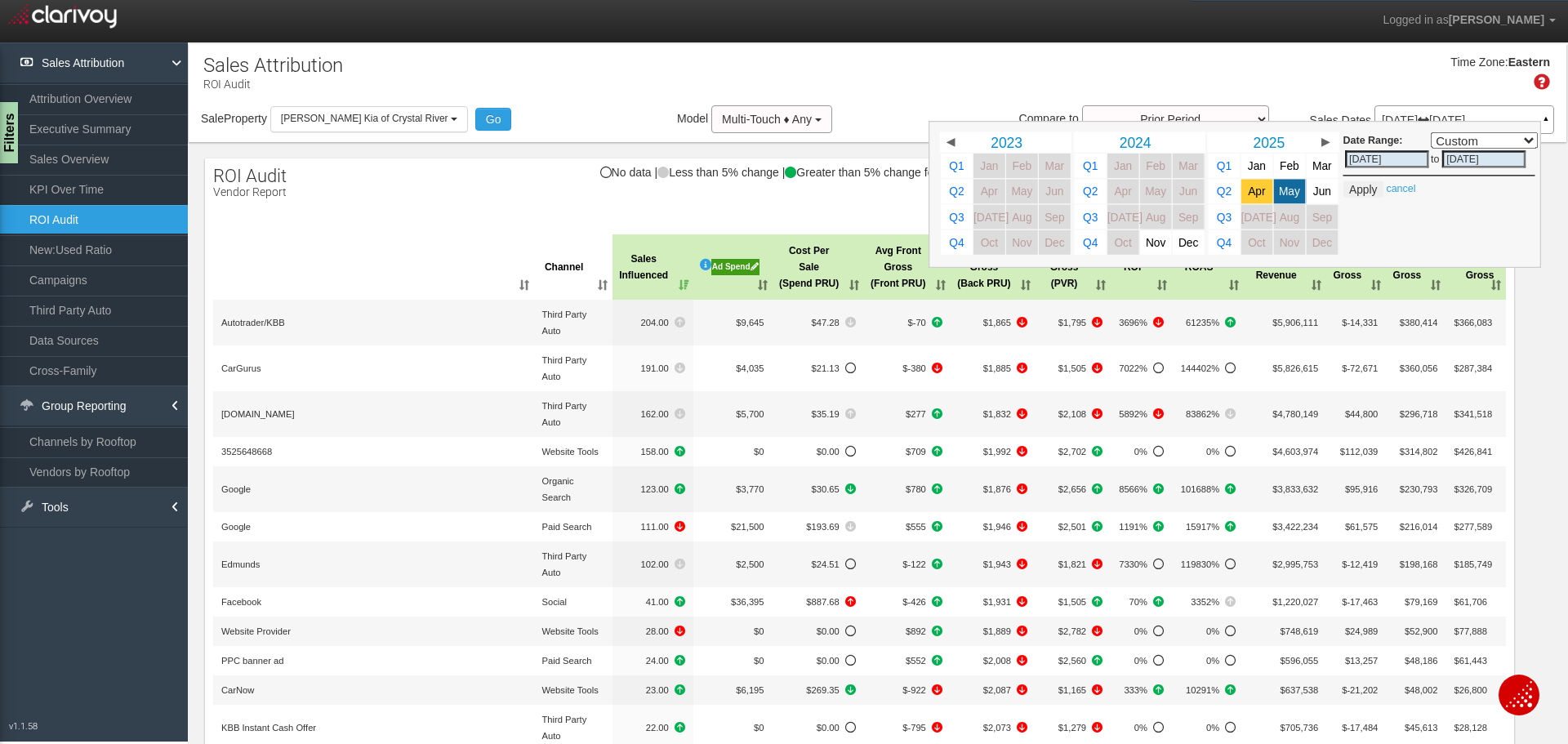
type input "[DATE]"
click at [1279, 189] on span "May" at bounding box center [1290, 191] width 21 height 13
select select ","
type input "[DATE]"
click at [1248, 190] on span "Apr" at bounding box center [1257, 191] width 17 height 13
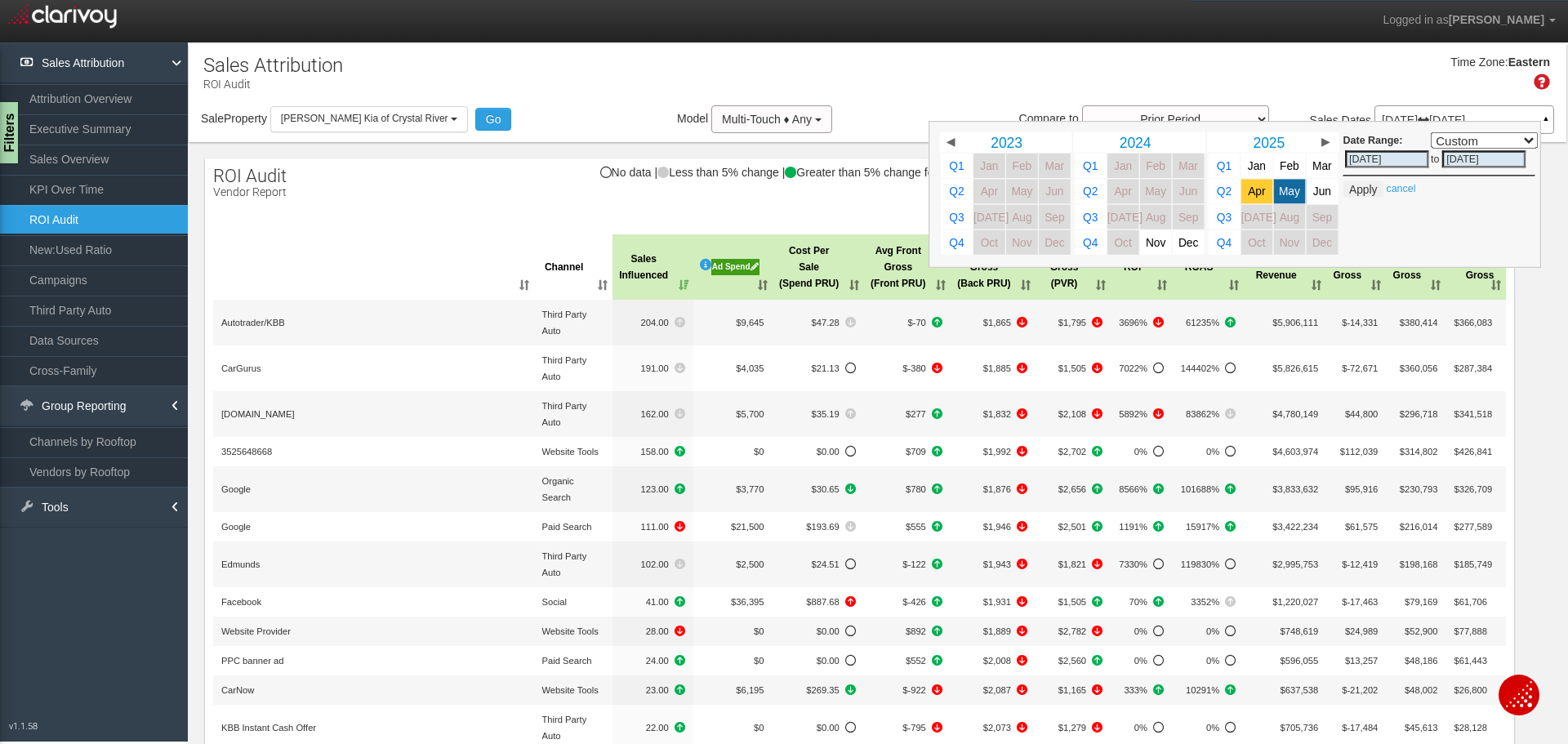
select select ","
type input "[DATE]"
click at [1347, 187] on button "Apply" at bounding box center [1363, 189] width 40 height 16
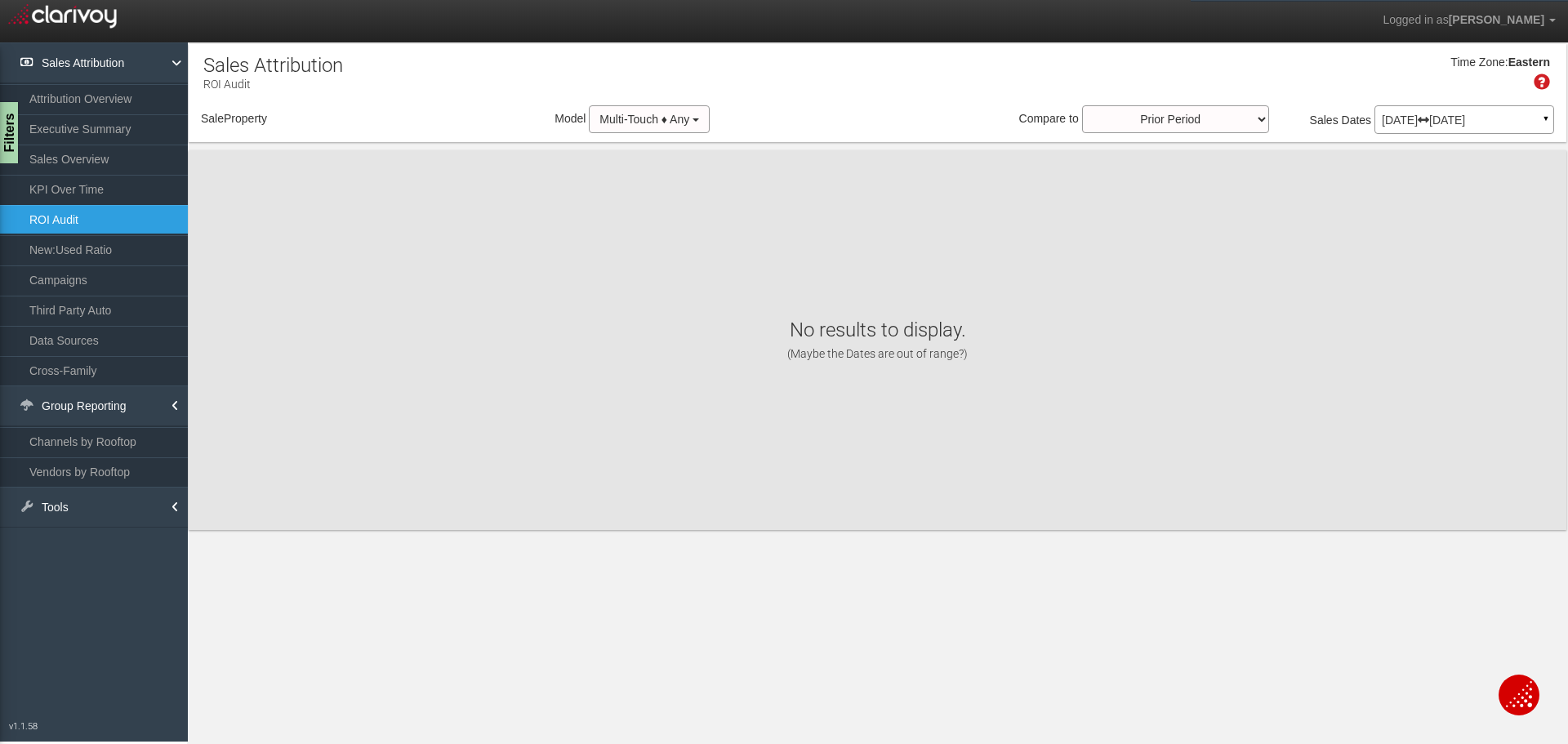
select select "object:532"
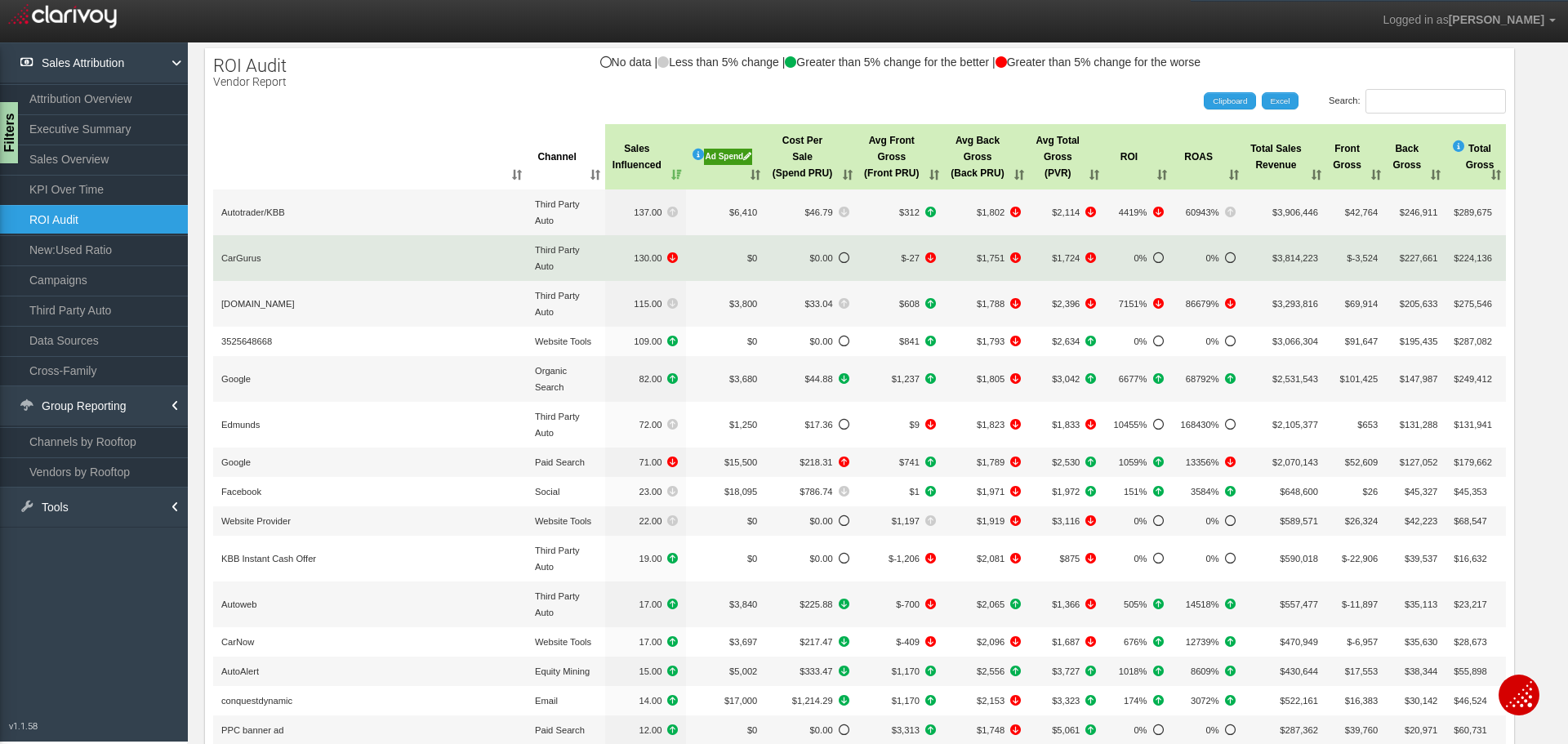
scroll to position [81, 0]
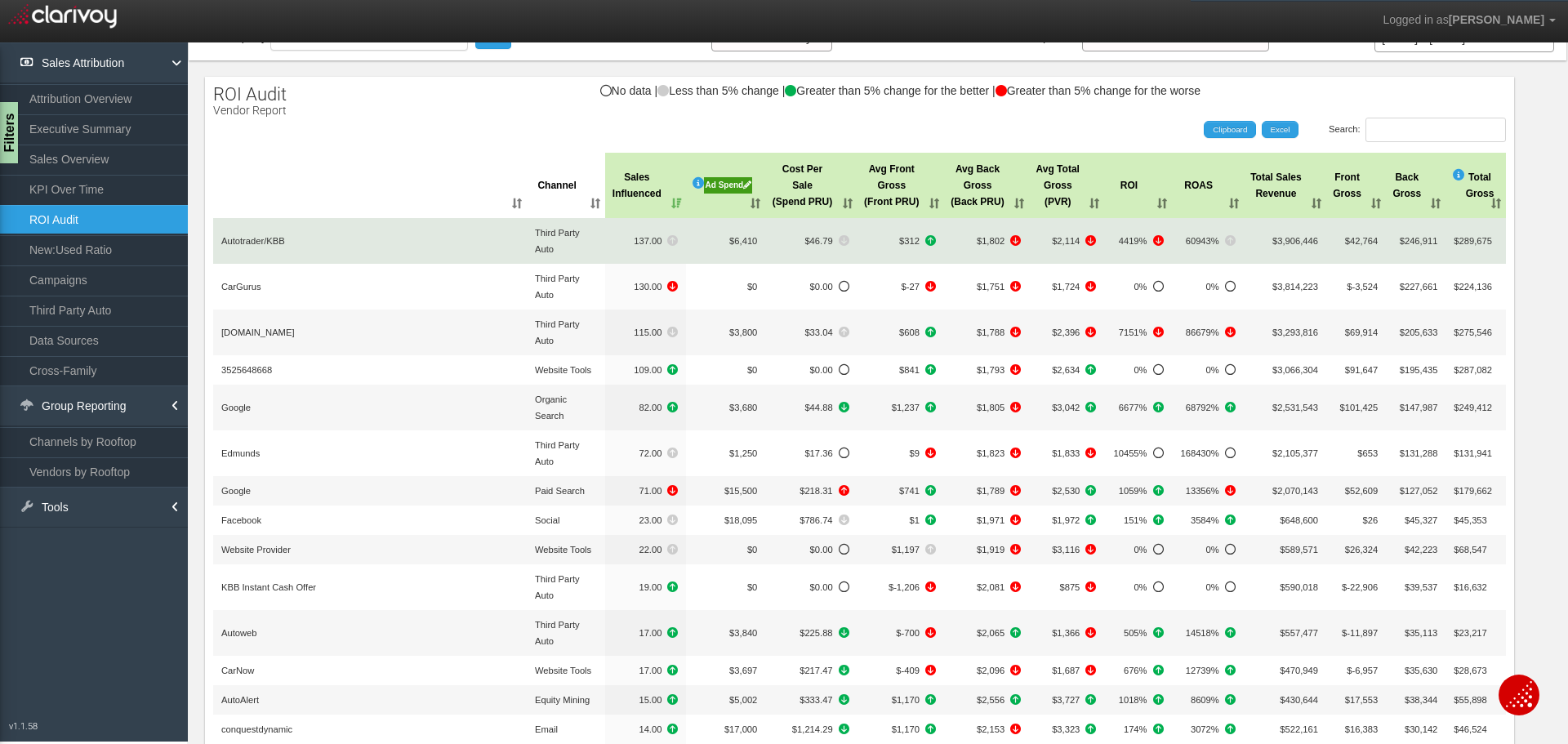
click at [630, 239] on span "137.00" at bounding box center [645, 240] width 65 height 16
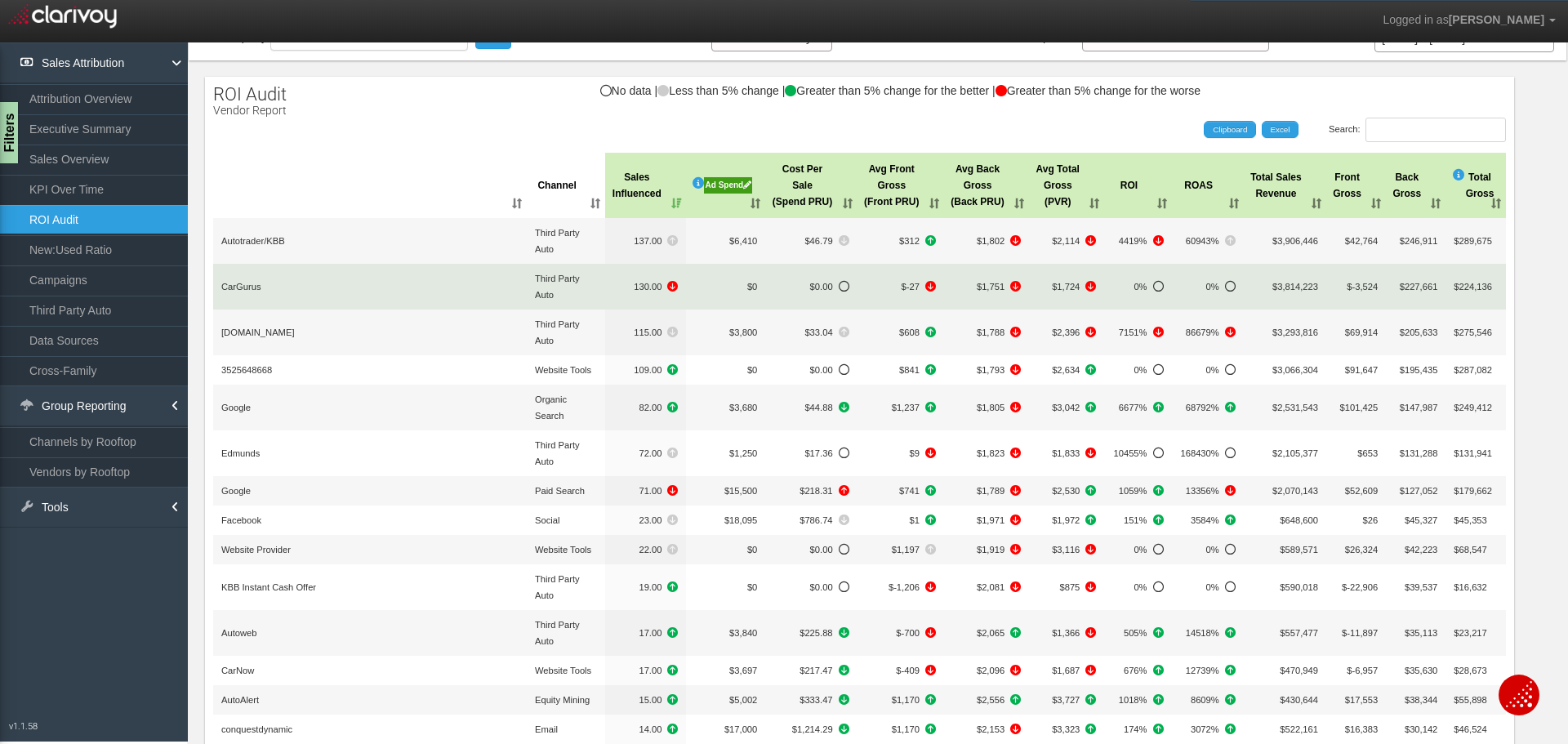
scroll to position [0, 0]
